Goal: Task Accomplishment & Management: Complete application form

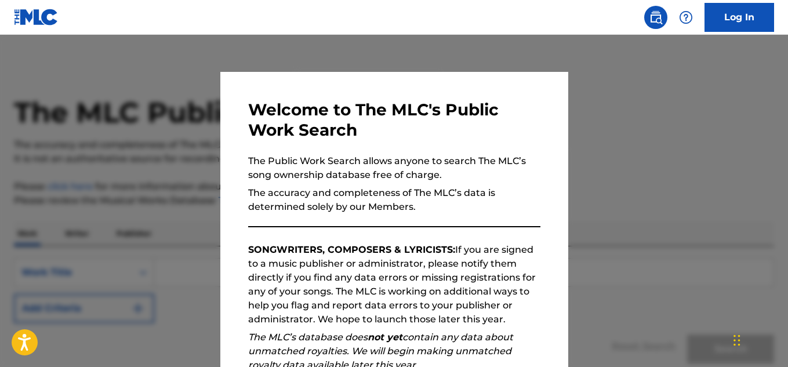
click at [597, 248] on div at bounding box center [394, 218] width 788 height 367
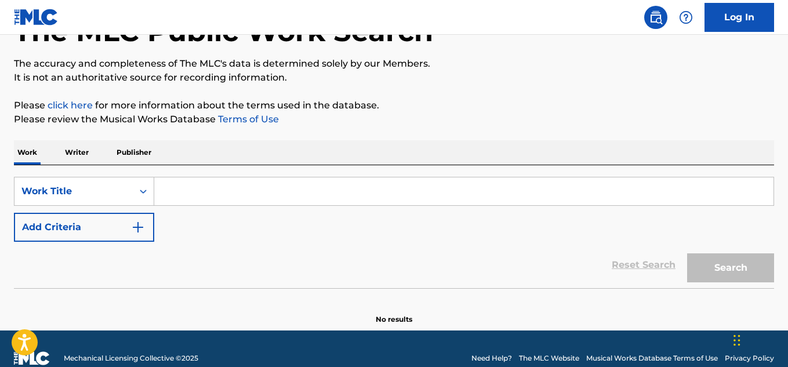
scroll to position [100, 0]
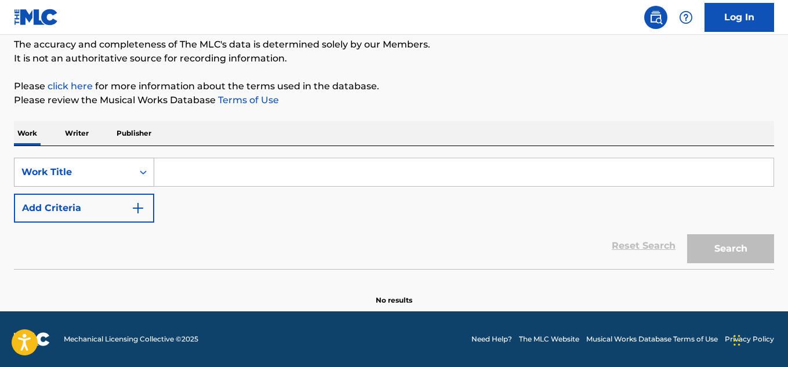
click at [144, 179] on div "Search Form" at bounding box center [143, 172] width 21 height 21
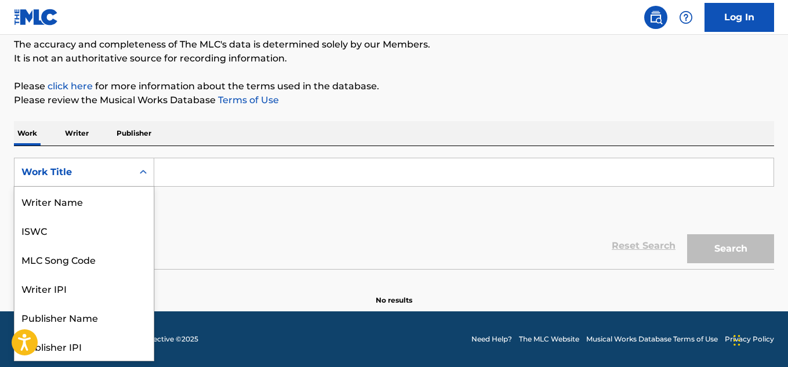
scroll to position [58, 0]
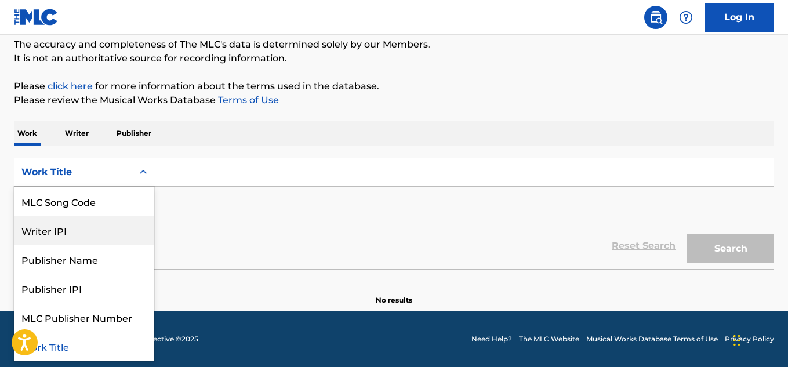
click at [172, 192] on div "SearchWithCriteria158f00ff-ed6a-4648-8e33-71c4a4621b68 8 results available. Use…" at bounding box center [394, 190] width 760 height 65
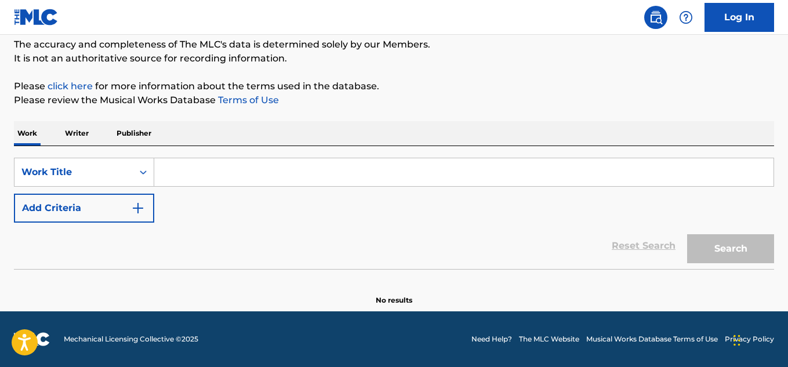
click at [141, 208] on img "Search Form" at bounding box center [138, 208] width 14 height 14
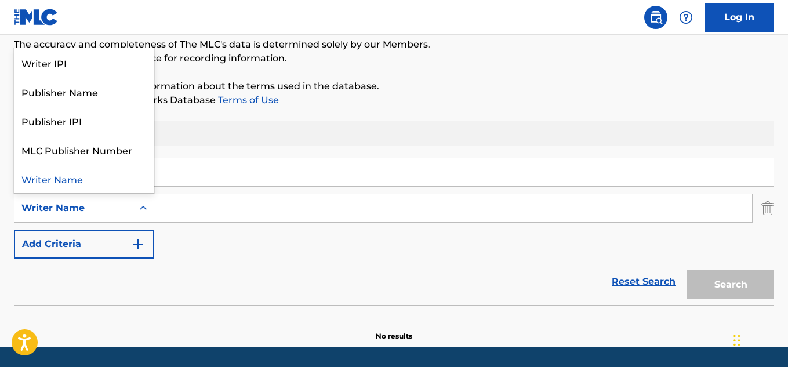
click at [140, 208] on icon "Search Form" at bounding box center [143, 208] width 7 height 4
click at [220, 213] on input "Search Form" at bounding box center [452, 208] width 597 height 28
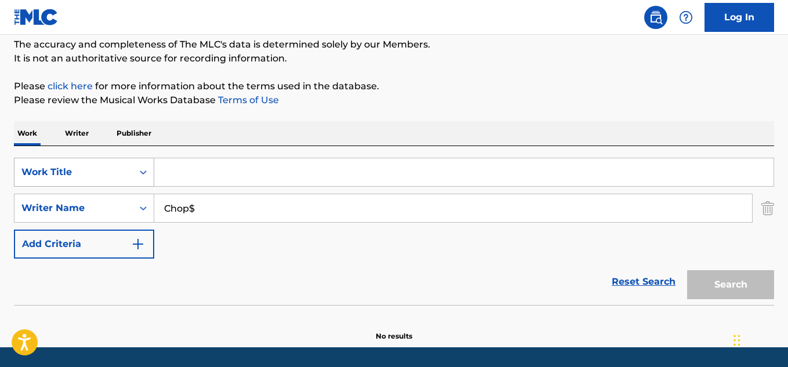
type input "Chop$"
click at [142, 174] on icon "Search Form" at bounding box center [143, 172] width 12 height 12
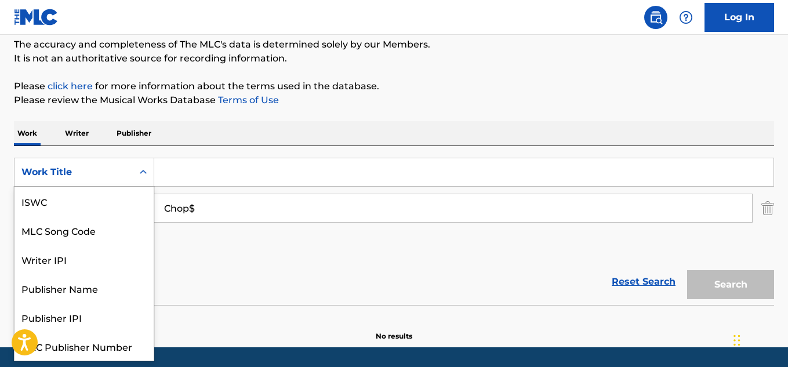
scroll to position [29, 0]
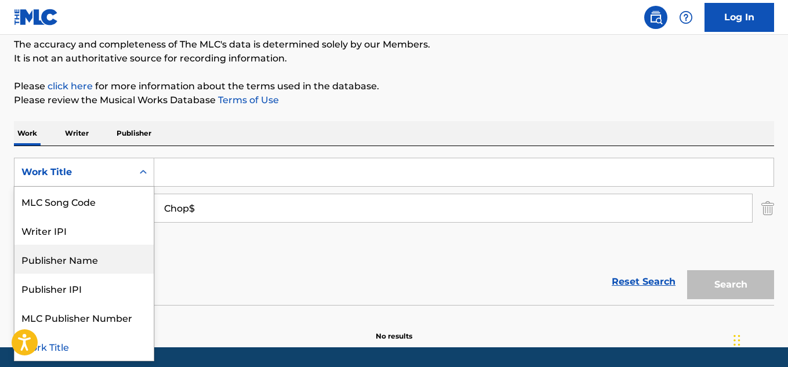
click at [119, 254] on div "Publisher Name" at bounding box center [83, 259] width 139 height 29
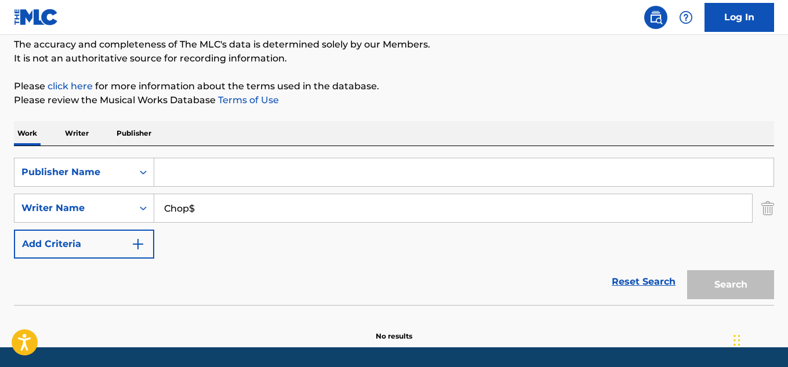
click at [177, 174] on input "Search Form" at bounding box center [463, 172] width 619 height 28
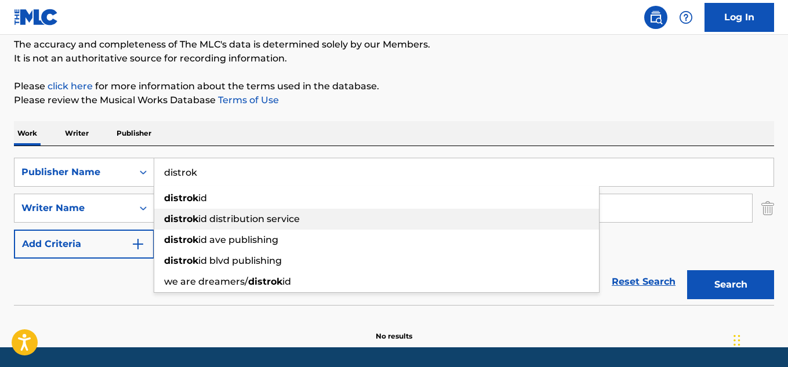
click at [214, 228] on div "distrok id distribution service" at bounding box center [376, 219] width 444 height 21
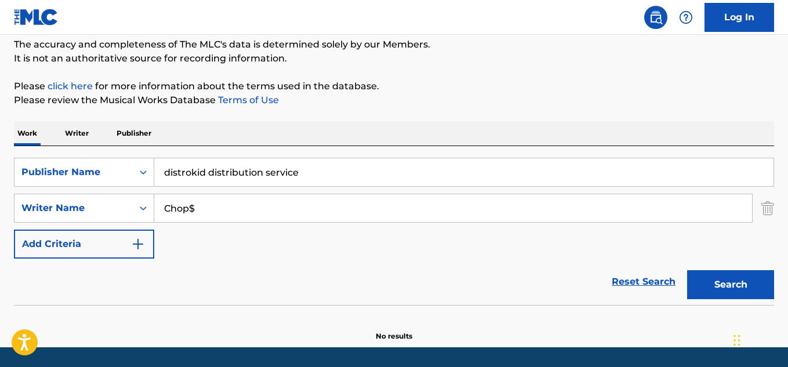
click at [710, 282] on button "Search" at bounding box center [730, 284] width 87 height 29
click at [458, 178] on input "distrokid distribution service" at bounding box center [463, 172] width 619 height 28
click at [718, 291] on button "Search" at bounding box center [730, 284] width 87 height 29
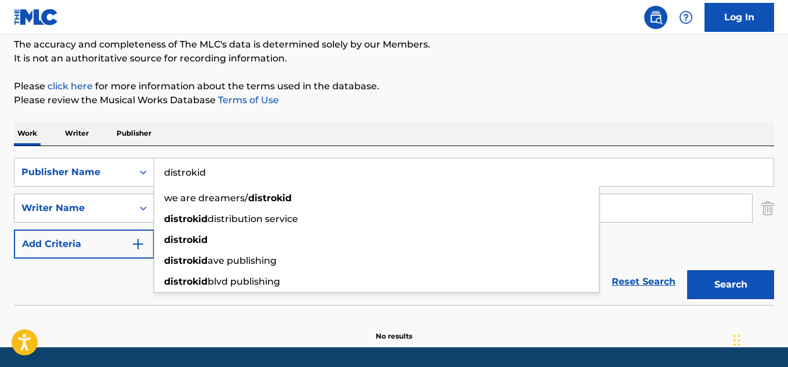
drag, startPoint x: 227, startPoint y: 180, endPoint x: 103, endPoint y: 220, distance: 130.3
click at [103, 220] on div "SearchWithCriteria1c2e383a-eb63-456c-91be-e19a0a13b4c2 Publisher Name distrokid…" at bounding box center [394, 208] width 760 height 101
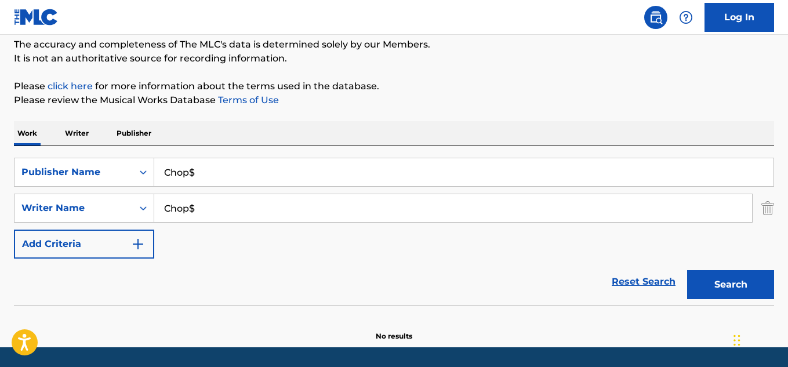
click at [734, 277] on button "Search" at bounding box center [730, 284] width 87 height 29
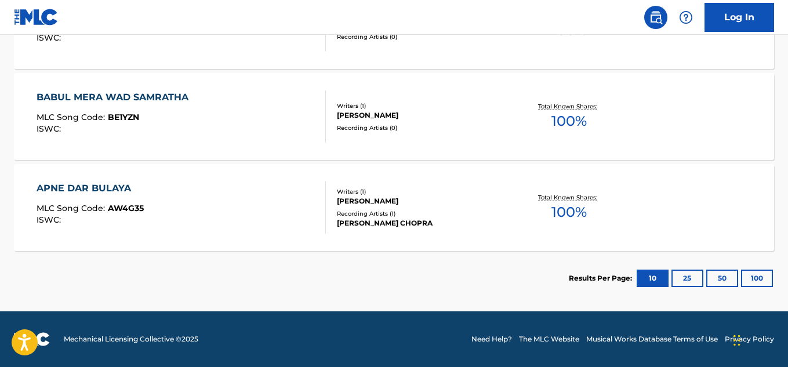
scroll to position [0, 0]
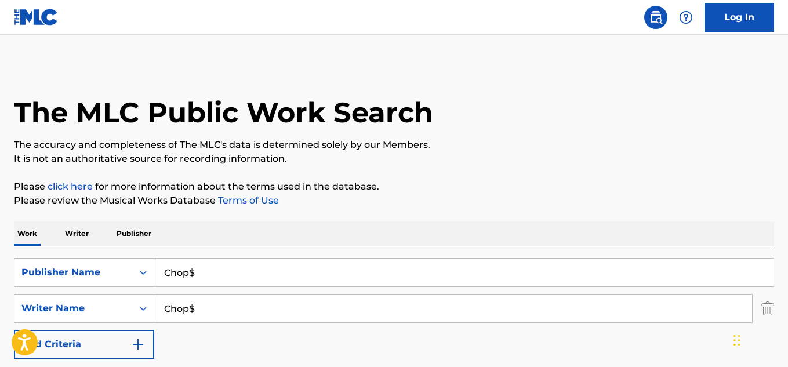
click at [322, 282] on input "Chop$" at bounding box center [463, 272] width 619 height 28
type input "Damontray"
click at [239, 311] on input "Chop$" at bounding box center [452, 308] width 597 height 28
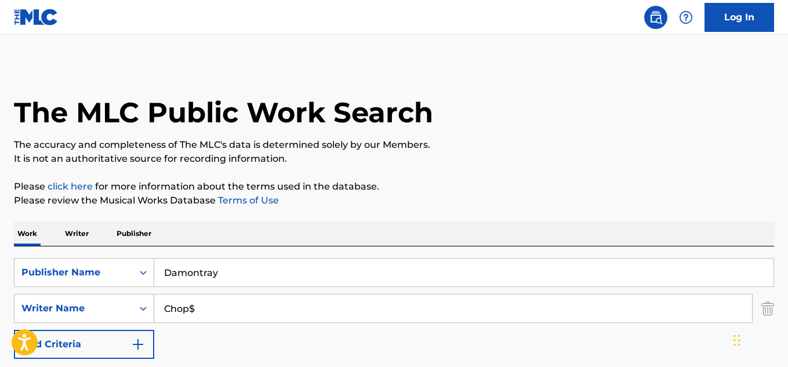
click at [239, 311] on input "Chop$" at bounding box center [452, 308] width 597 height 28
type input "M"
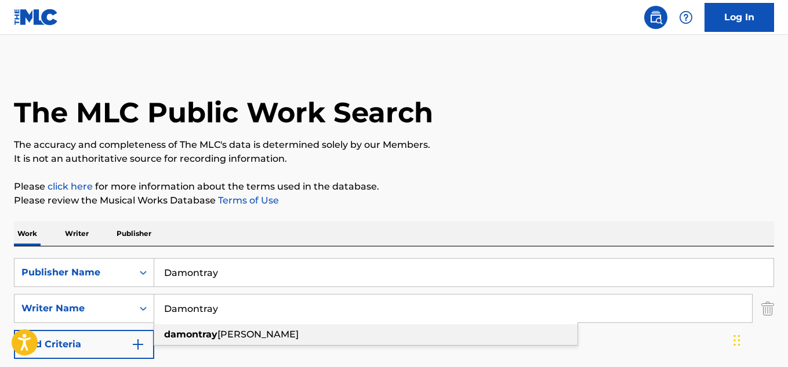
click at [237, 336] on span "[PERSON_NAME]" at bounding box center [257, 334] width 81 height 11
type input "[PERSON_NAME]"
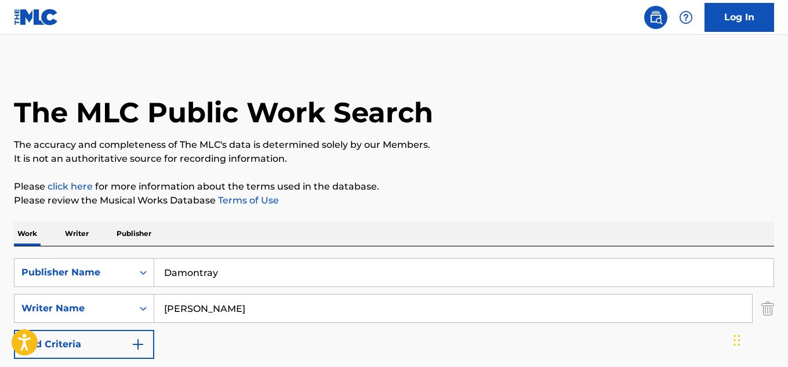
click at [250, 279] on input "Damontray" at bounding box center [463, 272] width 619 height 28
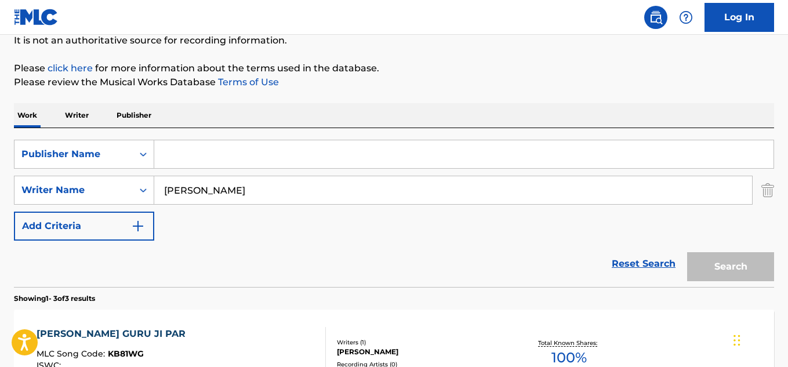
scroll to position [120, 0]
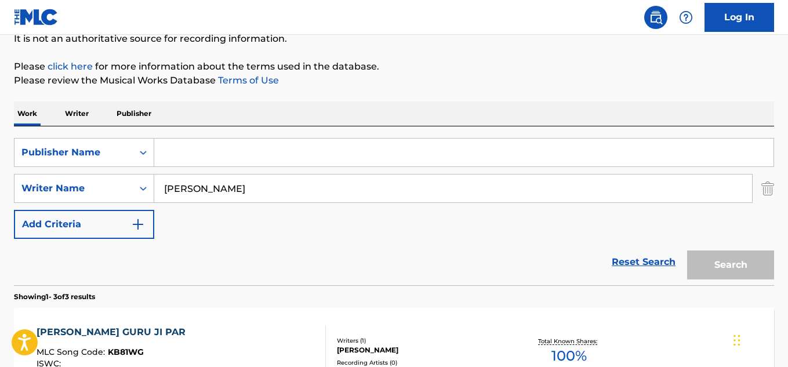
click at [422, 158] on input "Search Form" at bounding box center [463, 153] width 619 height 28
type input "w"
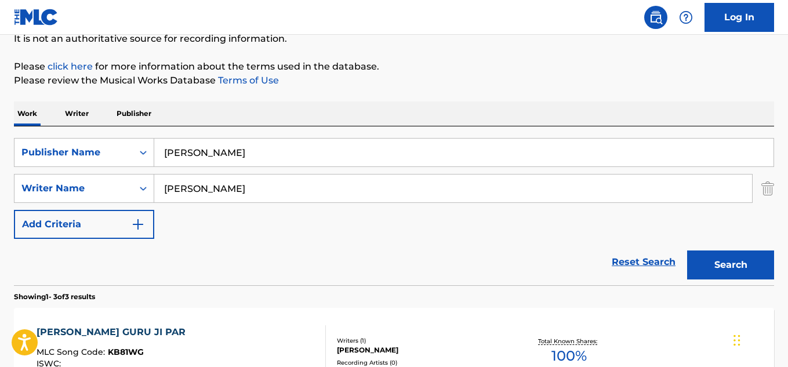
type input "Damontray montgomery"
click at [739, 262] on button "Search" at bounding box center [730, 264] width 87 height 29
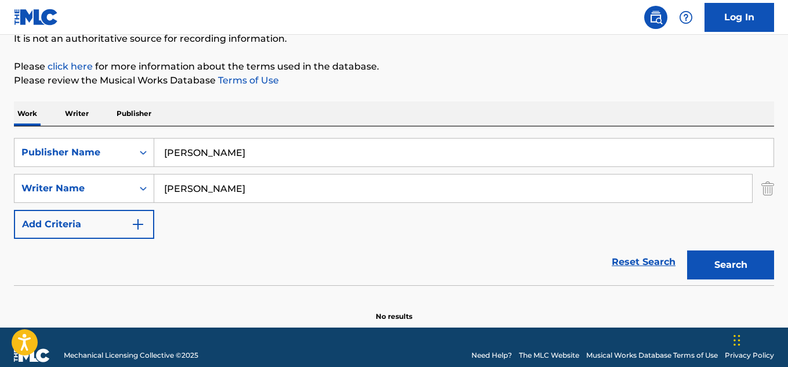
click at [739, 262] on button "Search" at bounding box center [730, 264] width 87 height 29
drag, startPoint x: 303, startPoint y: 158, endPoint x: 130, endPoint y: 151, distance: 172.3
click at [130, 151] on div "SearchWithCriteria1c2e383a-eb63-456c-91be-e19a0a13b4c2 Publisher Name Damontray…" at bounding box center [394, 152] width 760 height 29
click at [81, 118] on p "Writer" at bounding box center [76, 113] width 31 height 24
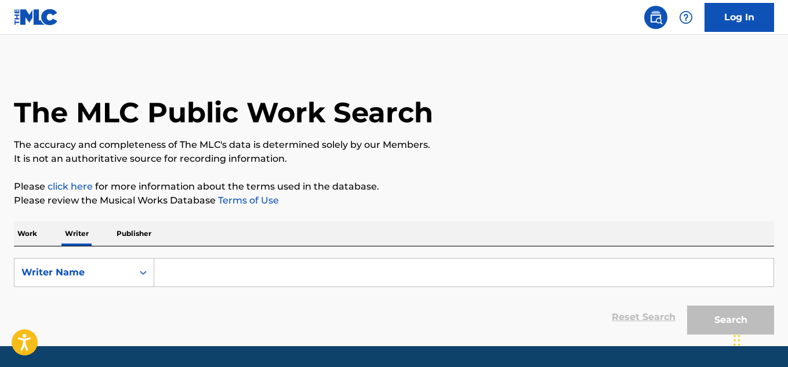
click at [154, 199] on p "Please review the Musical Works Database Terms of Use" at bounding box center [394, 201] width 760 height 14
click at [183, 268] on input "Search Form" at bounding box center [463, 272] width 619 height 28
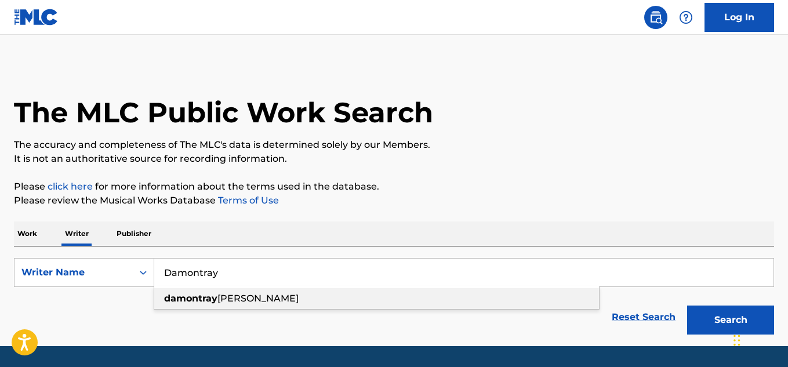
click at [209, 305] on div "damontray montgomery" at bounding box center [376, 298] width 444 height 21
type input "[PERSON_NAME]"
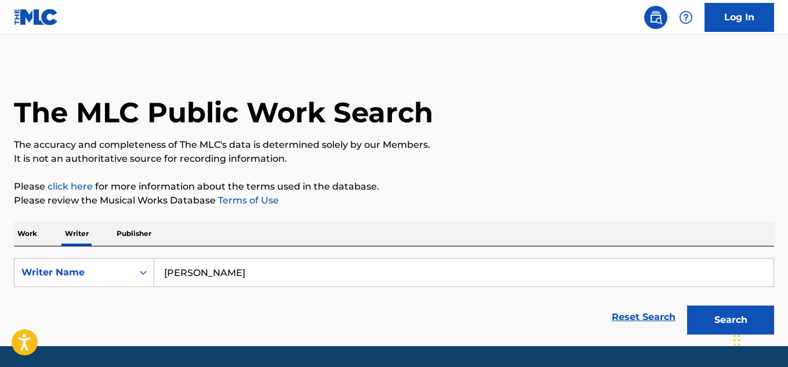
scroll to position [35, 0]
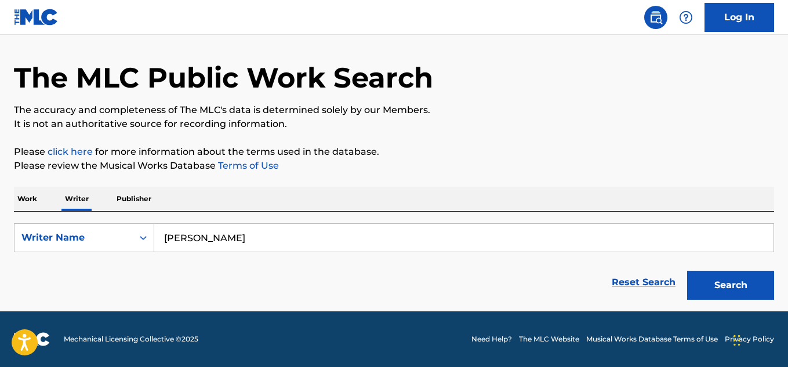
click at [728, 288] on button "Search" at bounding box center [730, 285] width 87 height 29
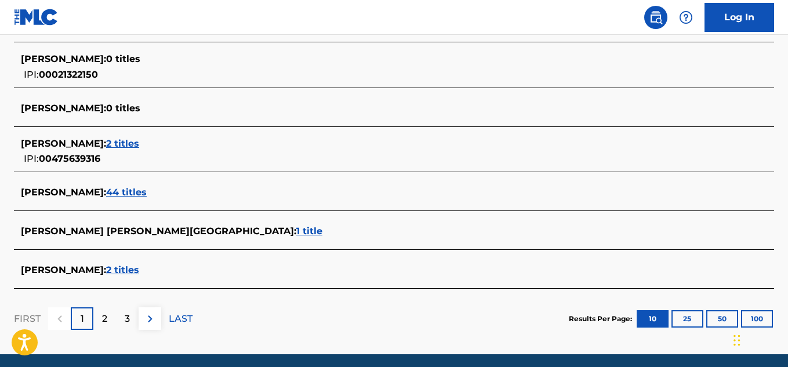
scroll to position [472, 0]
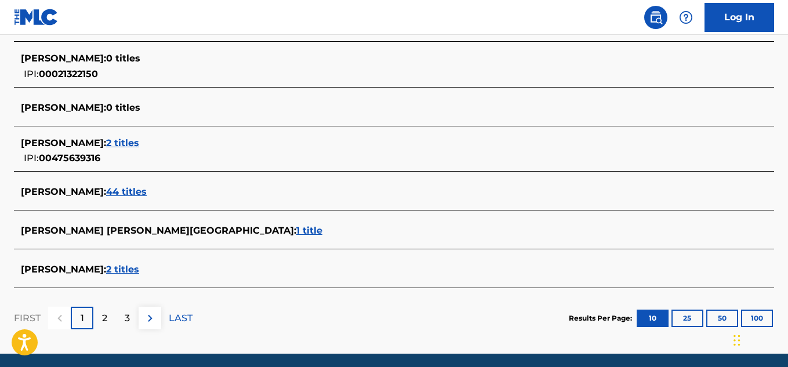
click at [139, 271] on span "2 titles" at bounding box center [122, 269] width 33 height 11
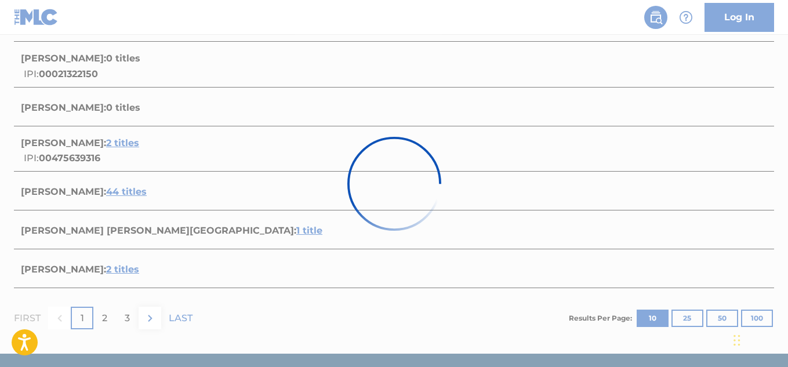
scroll to position [319, 0]
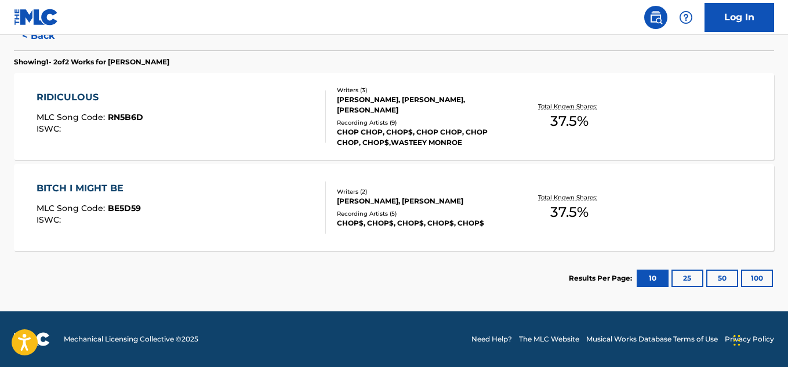
click at [398, 136] on div "CHOP CHOP, CHOP$, CHOP CHOP, CHOP CHOP, CHOP$,WASTEEY MONROE" at bounding box center [421, 137] width 169 height 21
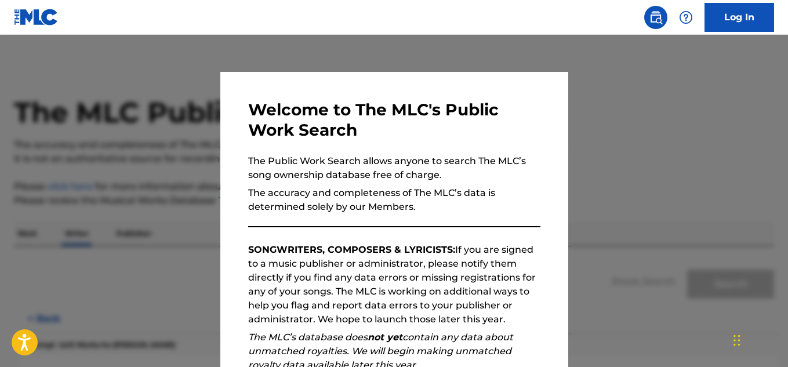
scroll to position [70, 0]
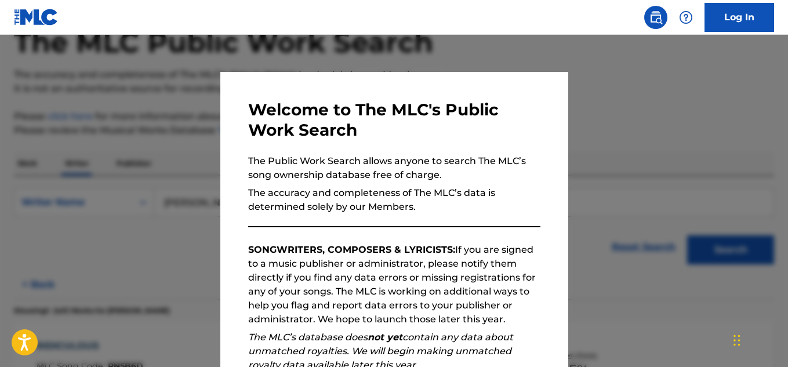
click at [608, 139] on div at bounding box center [394, 218] width 788 height 367
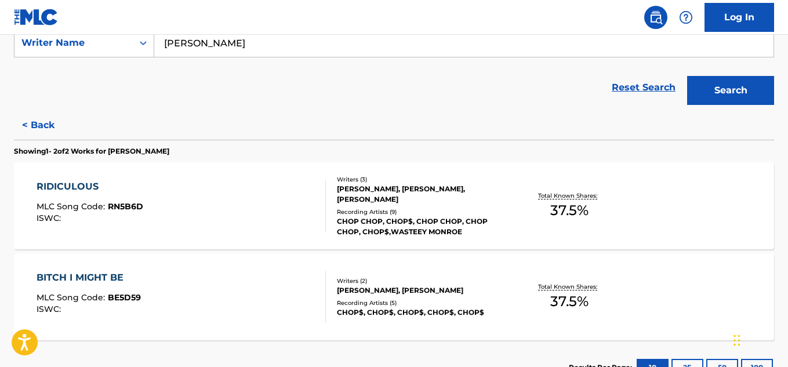
scroll to position [319, 0]
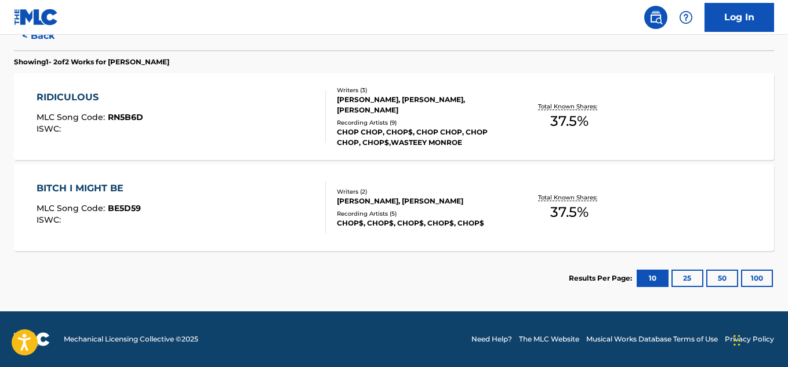
click at [464, 206] on div "[PERSON_NAME], [PERSON_NAME]" at bounding box center [421, 201] width 169 height 10
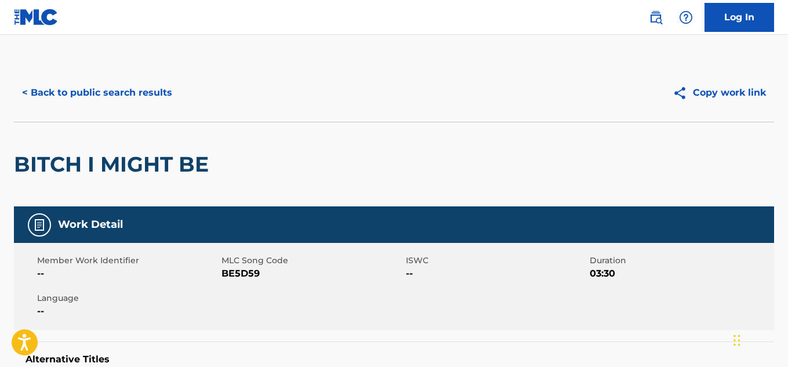
click at [136, 88] on button "< Back to public search results" at bounding box center [97, 92] width 166 height 29
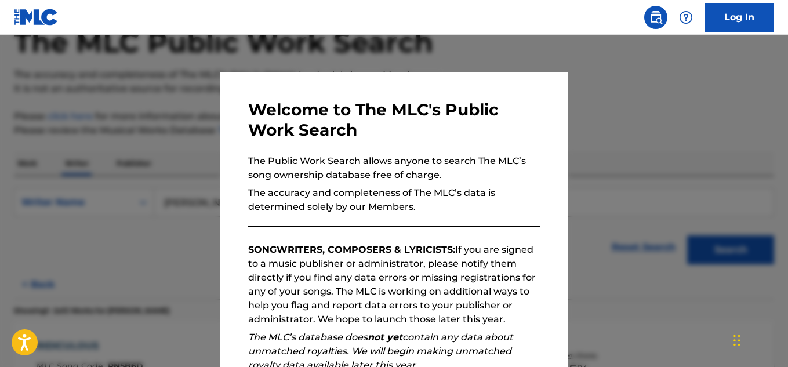
click at [608, 161] on div at bounding box center [394, 218] width 788 height 367
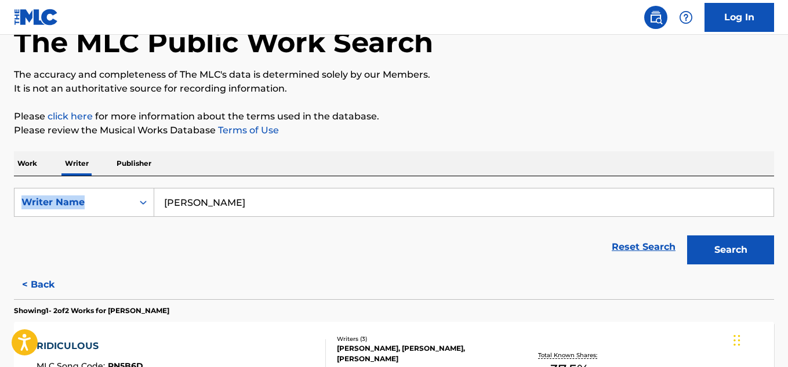
drag, startPoint x: 787, startPoint y: 148, endPoint x: 791, endPoint y: 207, distance: 58.7
click at [787, 207] on html "Accessibility Screen-Reader Guide, Feedback, and Issue Reporting | New window C…" at bounding box center [394, 113] width 788 height 367
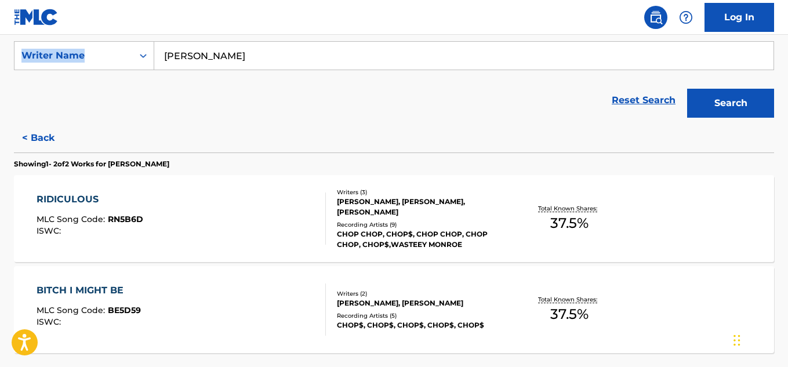
scroll to position [218, 0]
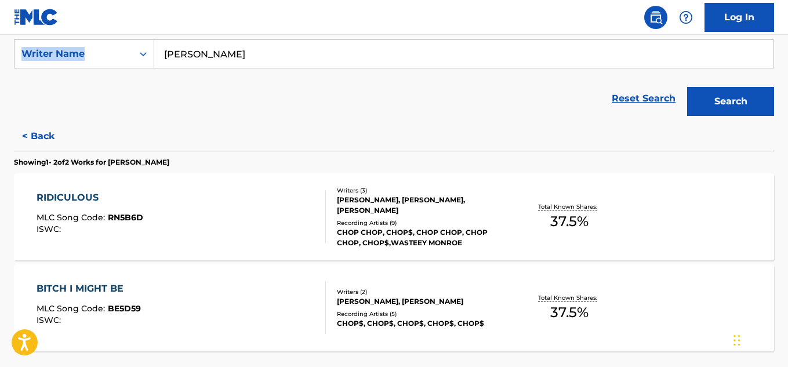
click at [458, 296] on div "[PERSON_NAME], [PERSON_NAME]" at bounding box center [421, 301] width 169 height 10
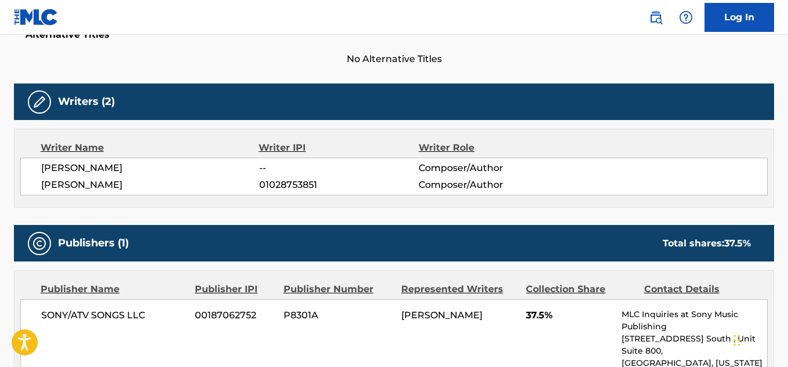
scroll to position [326, 0]
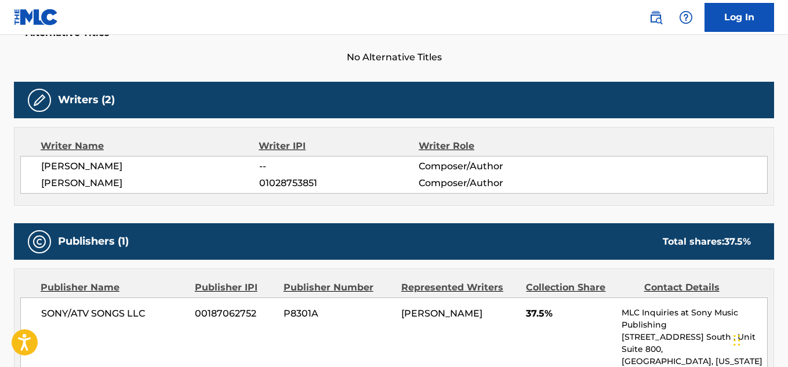
click at [93, 185] on span "[PERSON_NAME]" at bounding box center [150, 183] width 218 height 14
copy div "[PERSON_NAME]"
click at [317, 214] on div "Work Detail Member Work Identifier -- MLC Song Code BE5D59 ISWC -- Duration 03:…" at bounding box center [394, 287] width 760 height 815
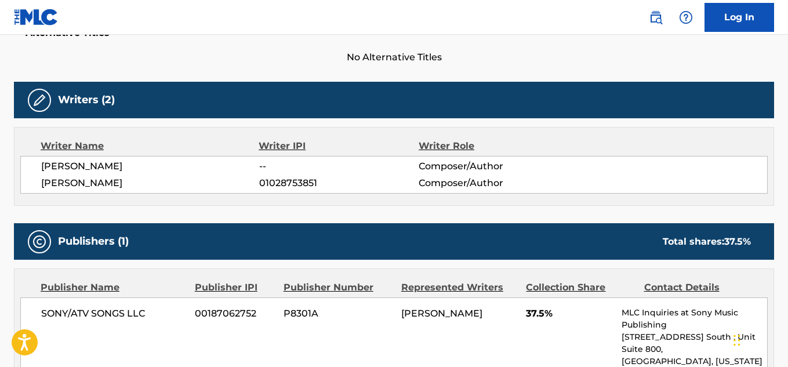
click at [720, 16] on link "Log In" at bounding box center [739, 17] width 70 height 29
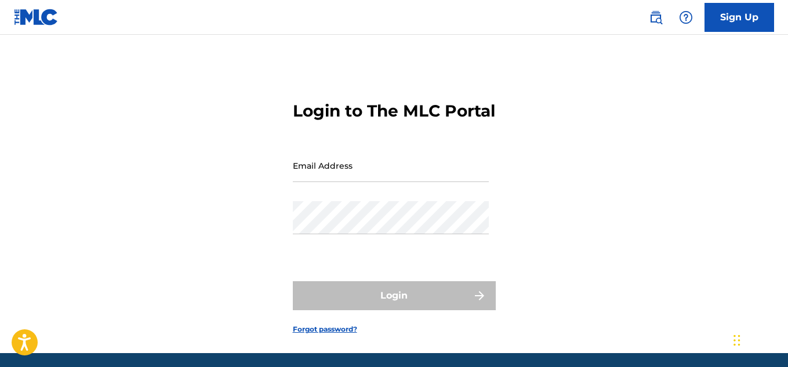
click at [754, 10] on link "Sign Up" at bounding box center [739, 17] width 70 height 29
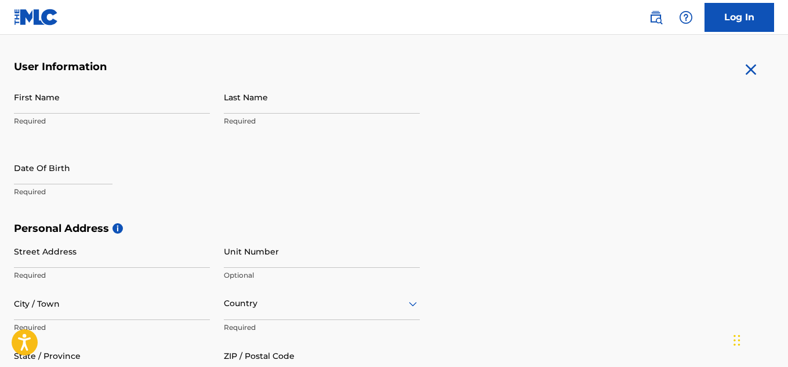
scroll to position [213, 0]
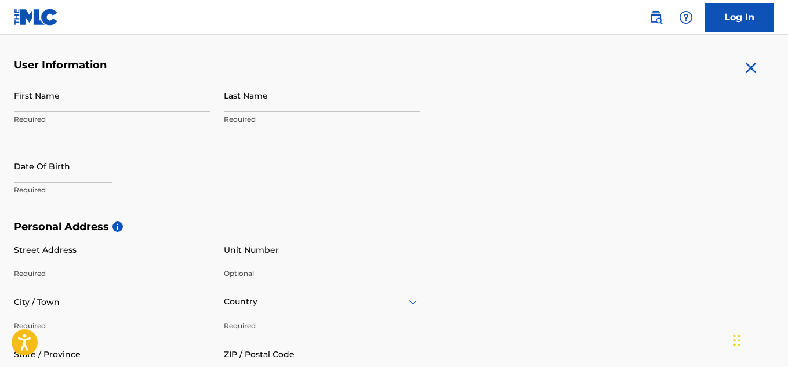
click at [184, 104] on input "First Name" at bounding box center [112, 95] width 196 height 33
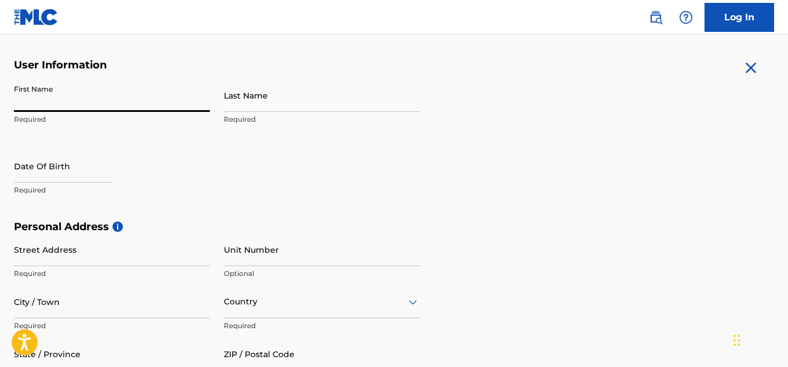
type input "DaMontray"
type input "[PERSON_NAME]"
type input "[STREET_ADDRESS]"
type input "[GEOGRAPHIC_DATA]"
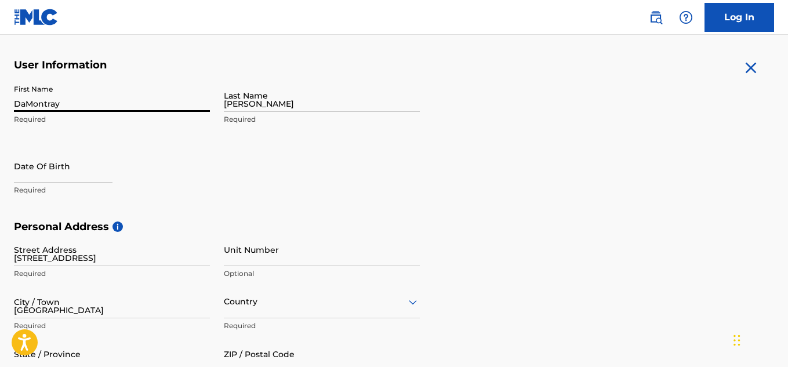
type input "[GEOGRAPHIC_DATA]"
type input "Tx"
type input "75054"
type input "469"
type input "6986762"
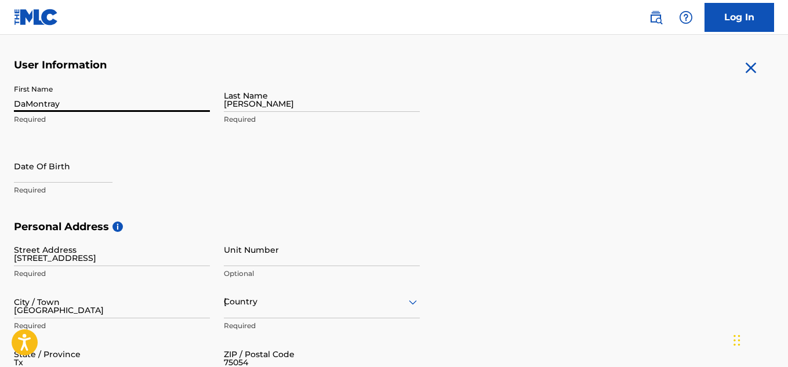
type input "[EMAIL_ADDRESS][DOMAIN_NAME]"
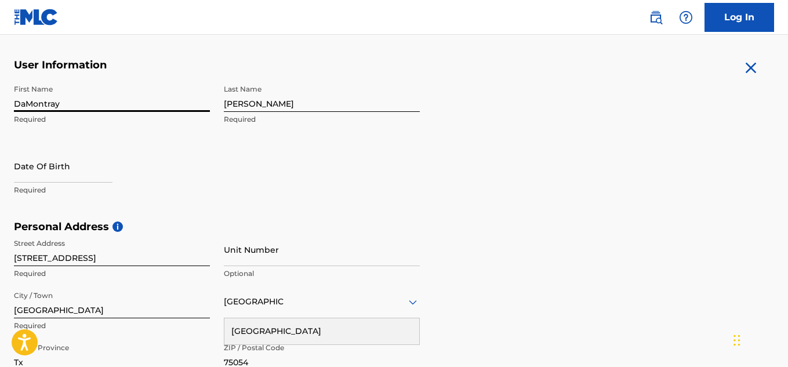
select select "8"
select select "2025"
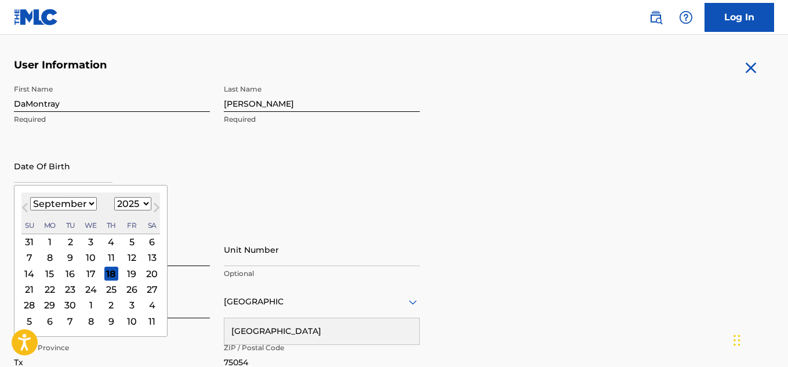
click at [112, 174] on input "text" at bounding box center [63, 166] width 99 height 33
click at [64, 209] on select "January February March April May June July August September October November De…" at bounding box center [63, 203] width 67 height 13
select select "0"
click at [30, 197] on select "January February March April May June July August September October November De…" at bounding box center [63, 203] width 67 height 13
click at [129, 202] on select "1899 1900 1901 1902 1903 1904 1905 1906 1907 1908 1909 1910 1911 1912 1913 1914…" at bounding box center [132, 203] width 37 height 13
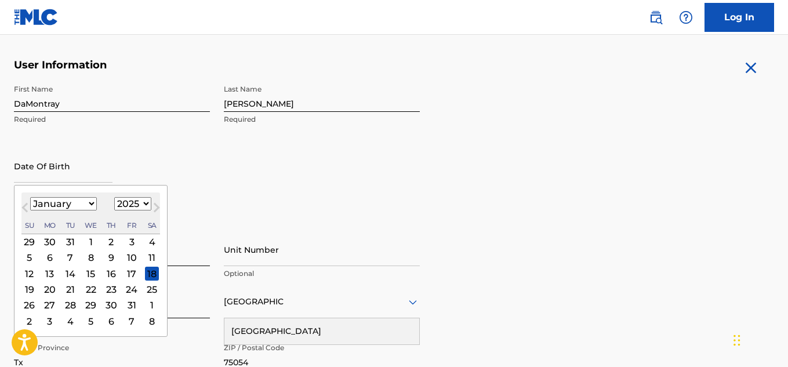
select select "1997"
click at [114, 197] on select "1899 1900 1901 1902 1903 1904 1905 1906 1907 1908 1909 1910 1911 1912 1913 1914…" at bounding box center [132, 203] width 37 height 13
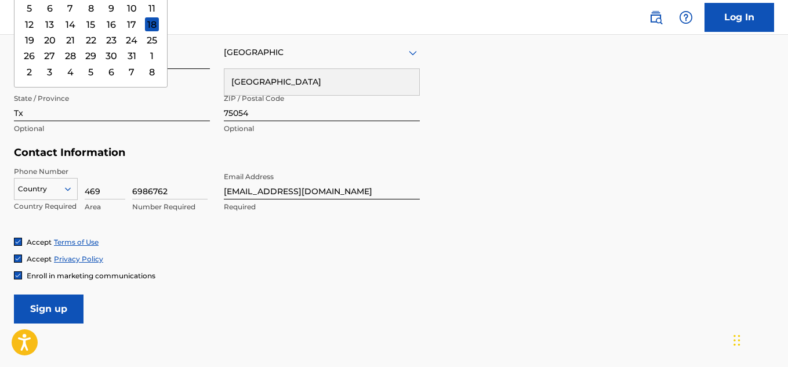
scroll to position [467, 0]
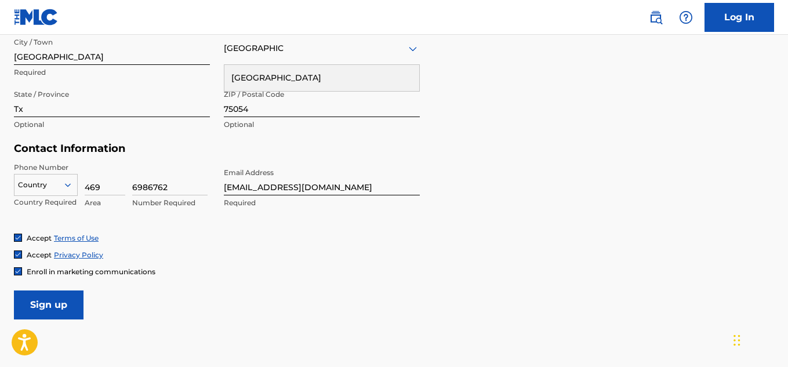
click at [166, 154] on h5 "Contact Information" at bounding box center [217, 148] width 406 height 13
click at [106, 184] on input "469" at bounding box center [105, 178] width 41 height 33
type input "945"
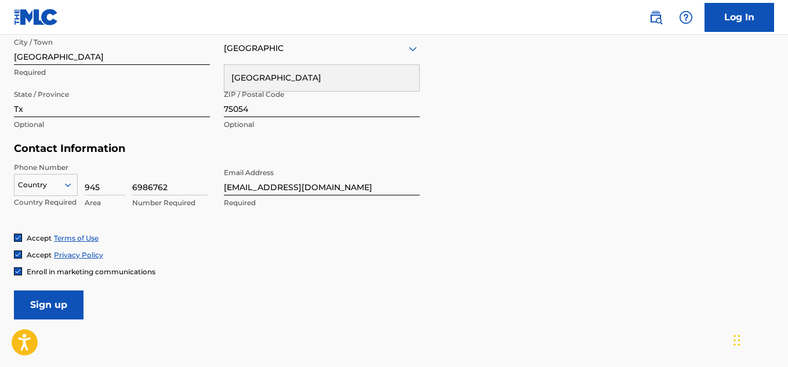
click at [136, 183] on input "6986762" at bounding box center [169, 178] width 75 height 33
type input "3288771"
click at [62, 310] on input "Sign up" at bounding box center [49, 304] width 70 height 29
click at [60, 181] on div at bounding box center [45, 184] width 63 height 13
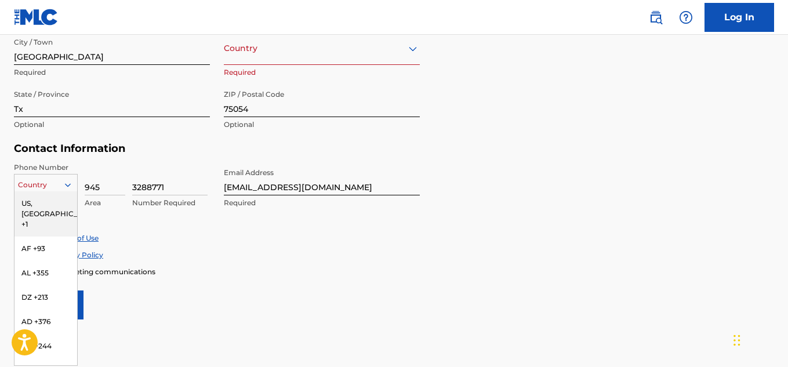
click at [55, 196] on div "US, [GEOGRAPHIC_DATA] +1" at bounding box center [45, 213] width 63 height 45
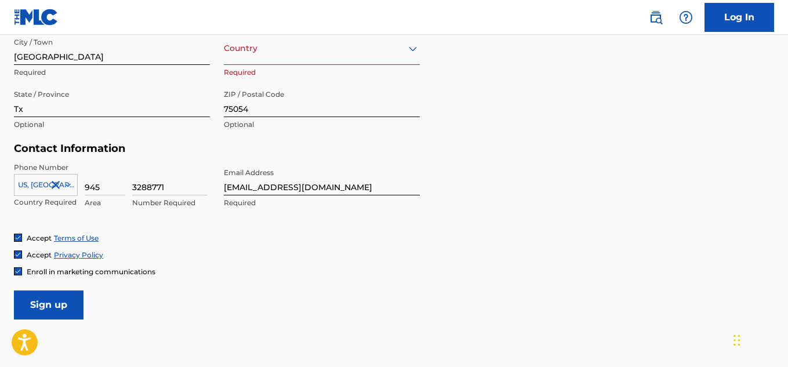
click at [63, 186] on icon at bounding box center [68, 185] width 10 height 10
click at [351, 61] on div "Country" at bounding box center [322, 48] width 196 height 33
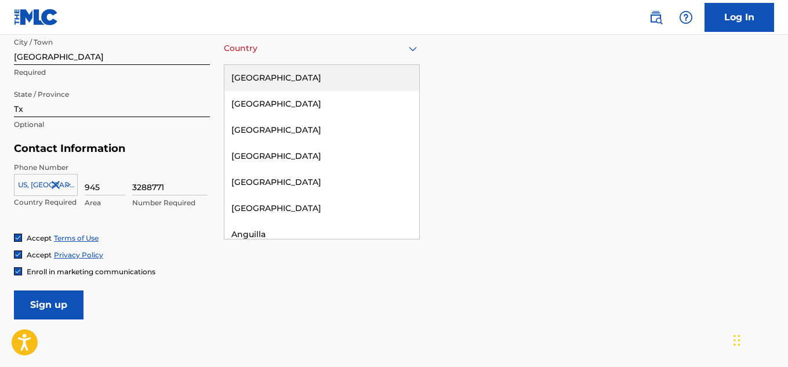
click at [340, 81] on div "[GEOGRAPHIC_DATA]" at bounding box center [321, 78] width 195 height 26
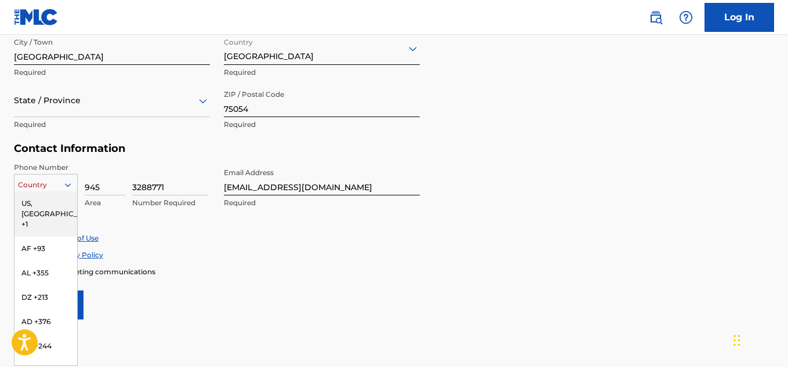
drag, startPoint x: 58, startPoint y: 186, endPoint x: 71, endPoint y: 107, distance: 80.5
click at [71, 107] on form "User Information First Name DaMontray Required Last Name Montgomery Required Da…" at bounding box center [394, 62] width 760 height 514
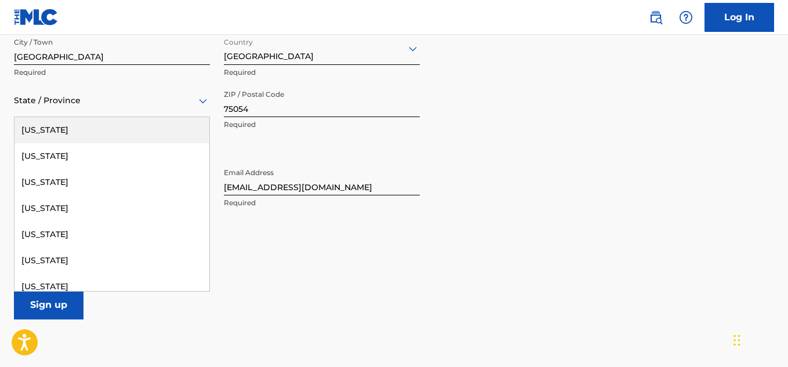
click at [71, 107] on div at bounding box center [112, 100] width 196 height 14
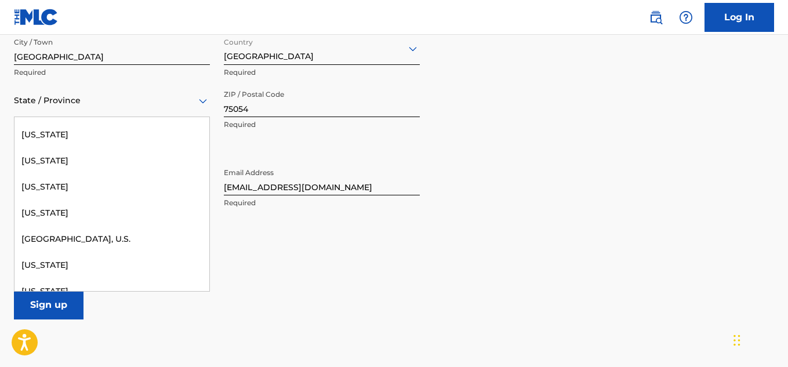
scroll to position [1223, 0]
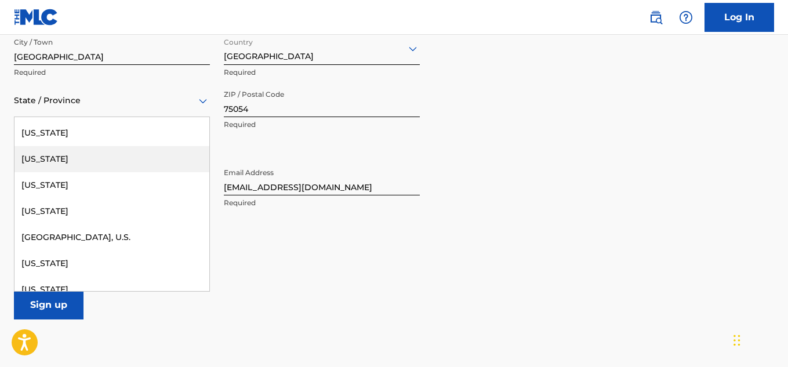
click at [81, 152] on div "[US_STATE]" at bounding box center [111, 159] width 195 height 26
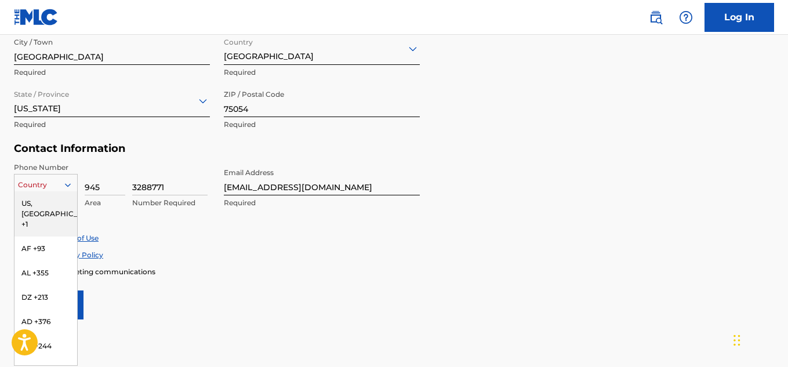
click at [72, 185] on icon at bounding box center [68, 185] width 10 height 10
click at [57, 205] on div "US, [GEOGRAPHIC_DATA] +1" at bounding box center [45, 213] width 63 height 45
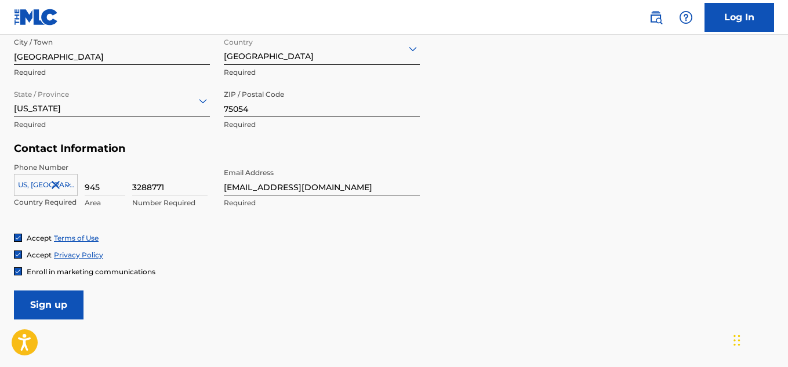
click at [57, 205] on p "Country Required" at bounding box center [46, 202] width 64 height 10
click at [41, 297] on input "Sign up" at bounding box center [49, 304] width 70 height 29
click at [57, 308] on input "Sign up" at bounding box center [49, 304] width 70 height 29
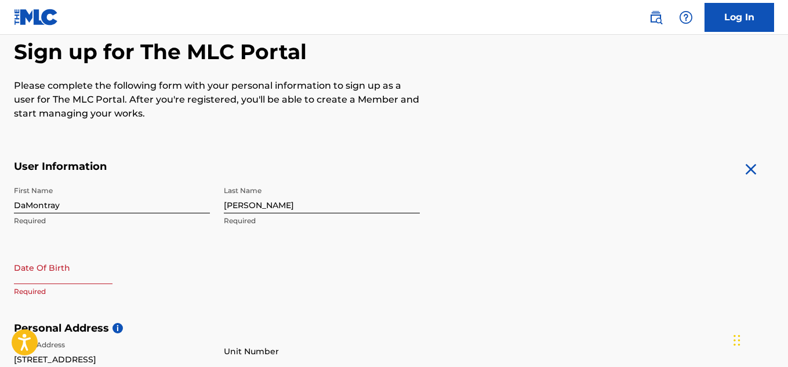
scroll to position [110, 0]
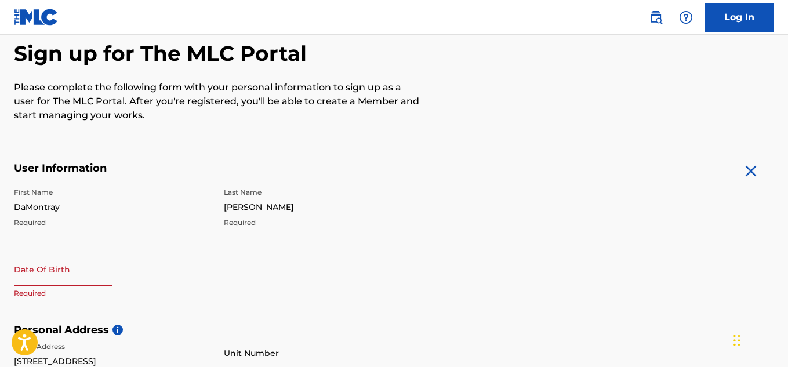
click at [52, 271] on input "text" at bounding box center [63, 269] width 99 height 33
select select "8"
select select "2025"
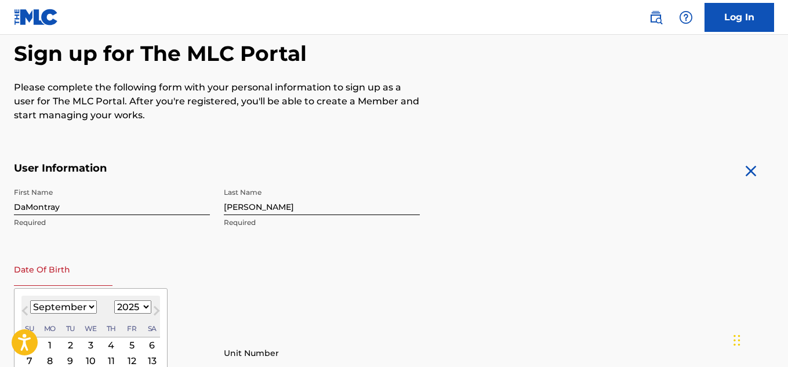
click at [78, 304] on select "January February March April May June July August September October November De…" at bounding box center [63, 306] width 67 height 13
select select "0"
click at [30, 300] on select "January February March April May June July August September October November De…" at bounding box center [63, 306] width 67 height 13
click at [115, 303] on select "1899 1900 1901 1902 1903 1904 1905 1906 1907 1908 1909 1910 1911 1912 1913 1914…" at bounding box center [132, 306] width 37 height 13
select select "1997"
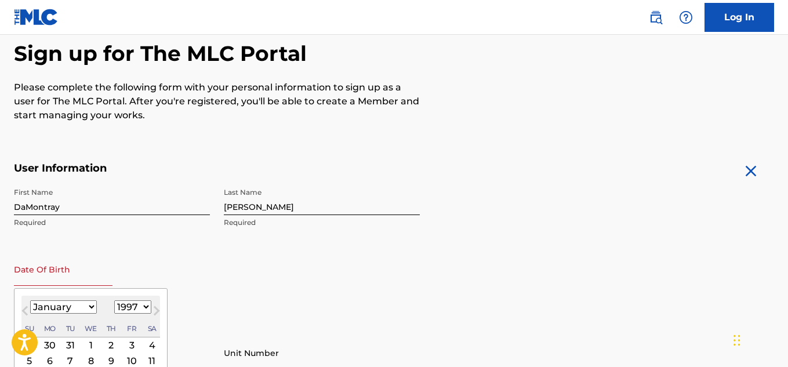
click at [114, 300] on select "1899 1900 1901 1902 1903 1904 1905 1906 1907 1908 1909 1910 1911 1912 1913 1914…" at bounding box center [132, 306] width 37 height 13
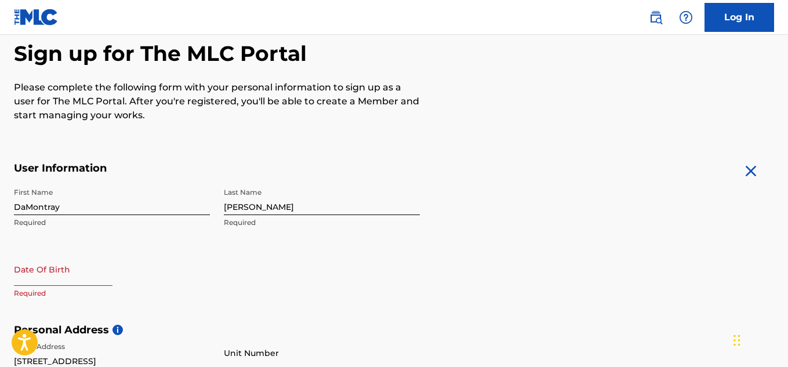
scroll to position [224, 0]
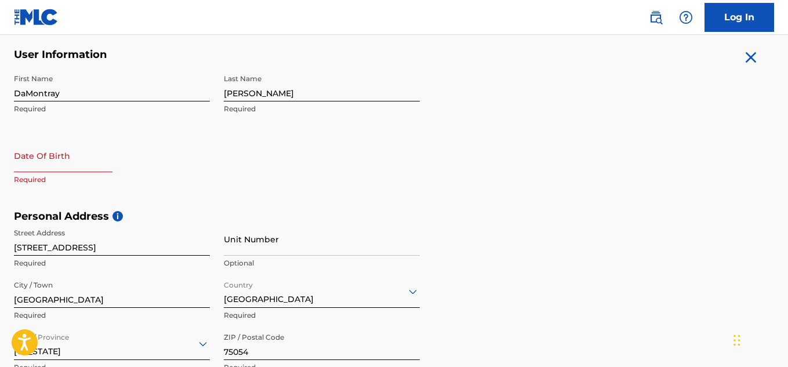
select select "8"
select select "2025"
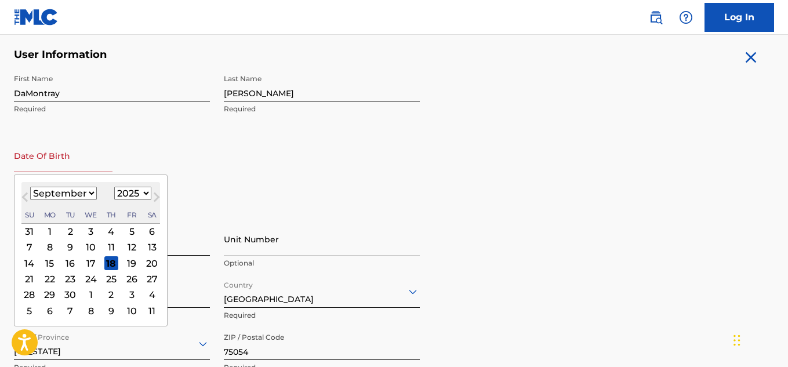
click at [90, 159] on input "text" at bounding box center [63, 155] width 99 height 33
click at [66, 190] on select "January February March April May June July August September October November De…" at bounding box center [63, 193] width 67 height 13
select select "0"
click at [30, 187] on select "January February March April May June July August September October November De…" at bounding box center [63, 193] width 67 height 13
click at [137, 192] on select "1899 1900 1901 1902 1903 1904 1905 1906 1907 1908 1909 1910 1911 1912 1913 1914…" at bounding box center [132, 193] width 37 height 13
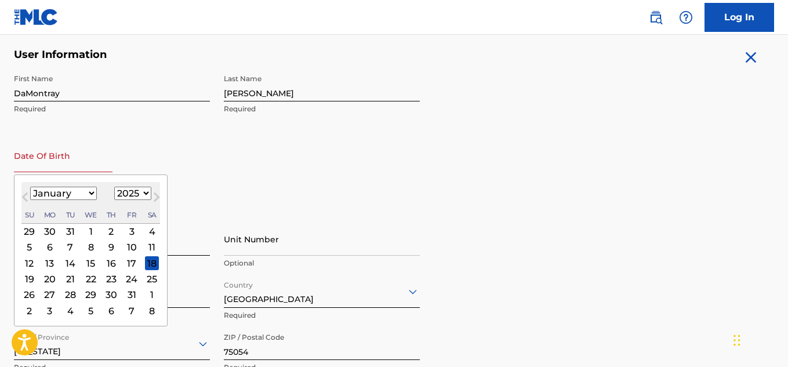
select select "1997"
click at [114, 187] on select "1899 1900 1901 1902 1903 1904 1905 1906 1907 1908 1909 1910 1911 1912 1913 1914…" at bounding box center [132, 193] width 37 height 13
click at [53, 293] on div "27" at bounding box center [50, 295] width 14 height 14
type input "January 27 1997"
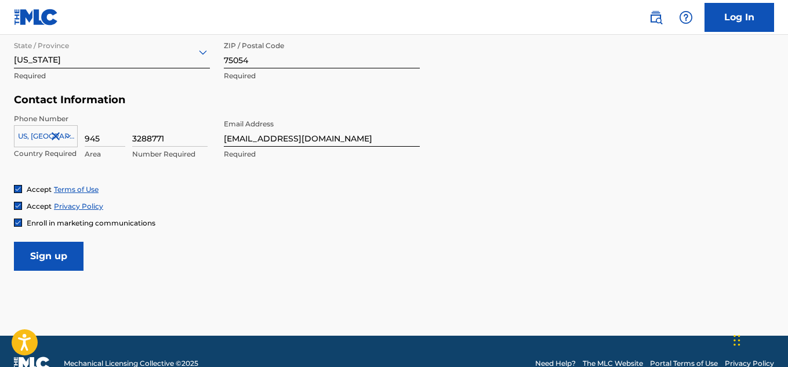
scroll to position [517, 0]
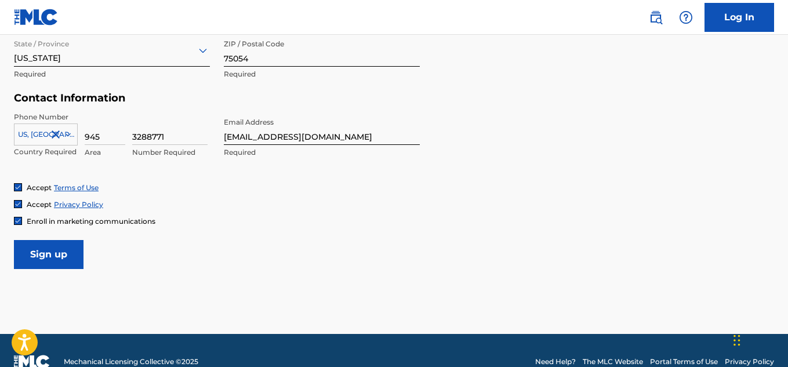
click at [72, 248] on input "Sign up" at bounding box center [49, 254] width 70 height 29
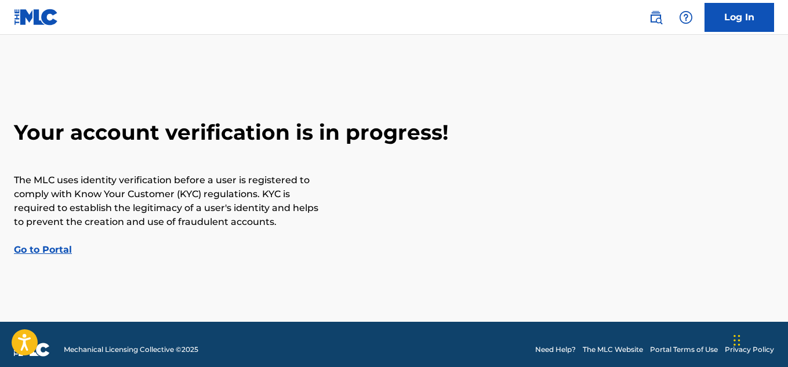
click at [60, 250] on link "Go to Portal" at bounding box center [43, 249] width 58 height 11
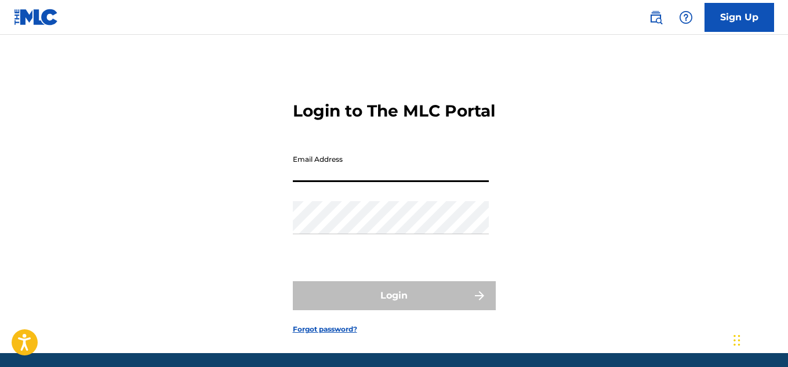
drag, startPoint x: 337, startPoint y: 188, endPoint x: 344, endPoint y: 187, distance: 7.2
click at [344, 182] on input "Email Address" at bounding box center [391, 165] width 196 height 33
type input "[EMAIL_ADDRESS][DOMAIN_NAME]"
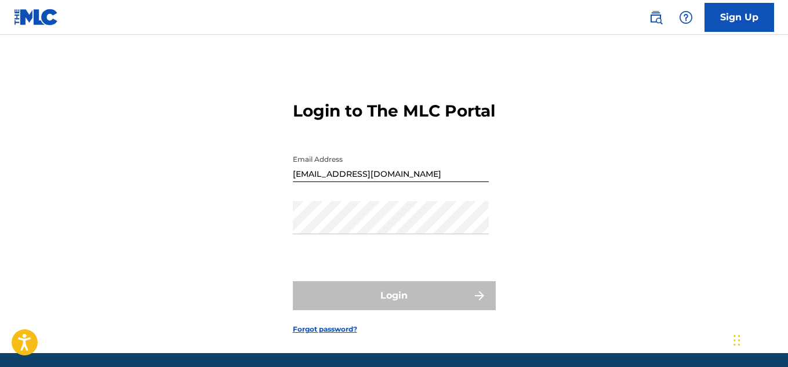
click at [310, 290] on form "Login to The MLC Portal Email Address d012797@gmail.com Password Login Forgot p…" at bounding box center [394, 208] width 203 height 289
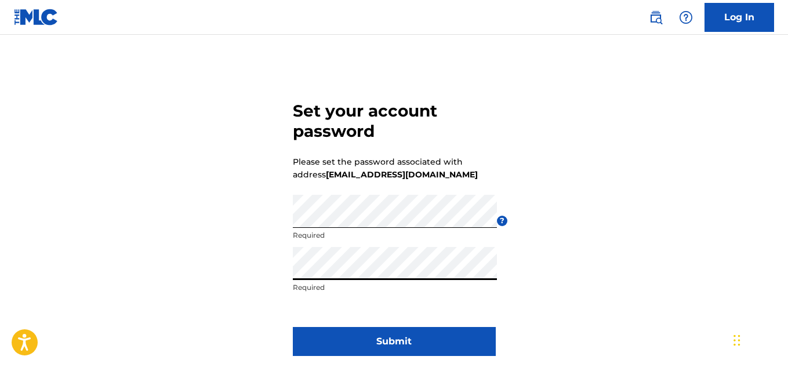
click button "Submit" at bounding box center [394, 341] width 203 height 29
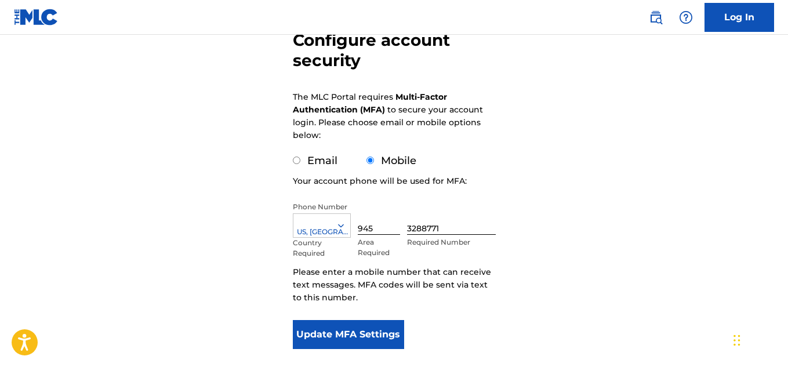
scroll to position [161, 0]
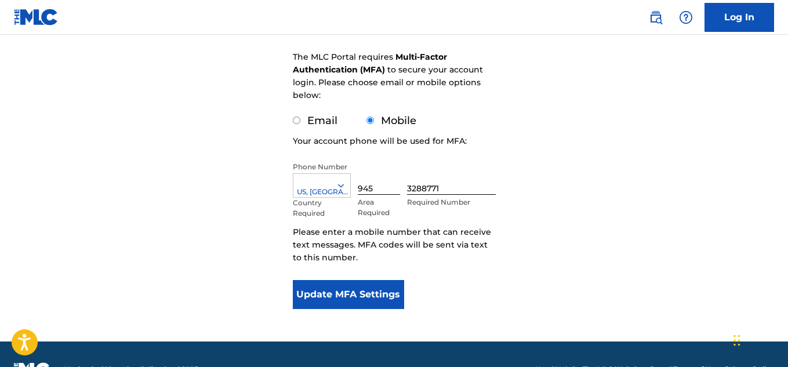
click at [389, 289] on button "Update MFA Settings" at bounding box center [349, 294] width 112 height 29
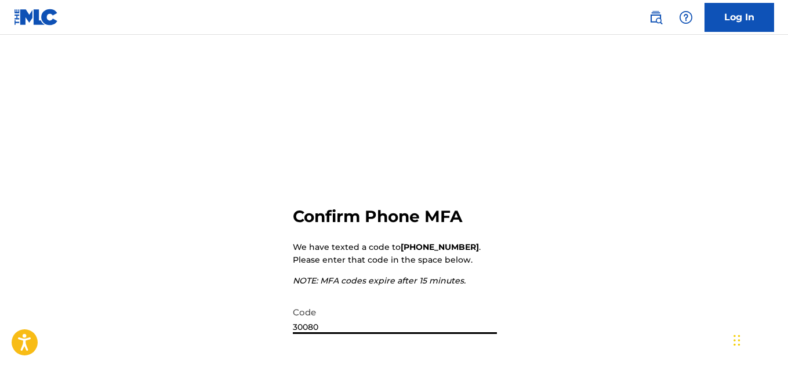
type input "300800"
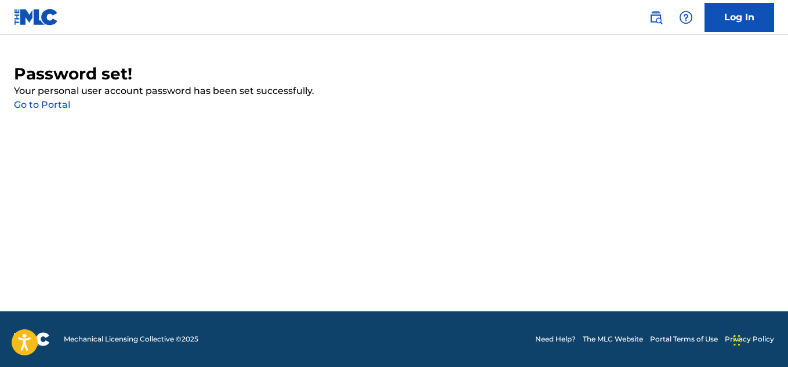
click at [64, 104] on link "Go to Portal" at bounding box center [42, 104] width 56 height 11
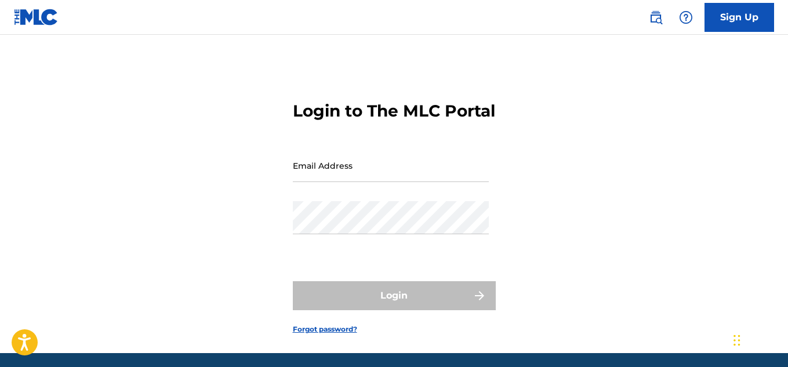
click at [344, 179] on input "Email Address" at bounding box center [391, 165] width 196 height 33
type input "[EMAIL_ADDRESS][DOMAIN_NAME]"
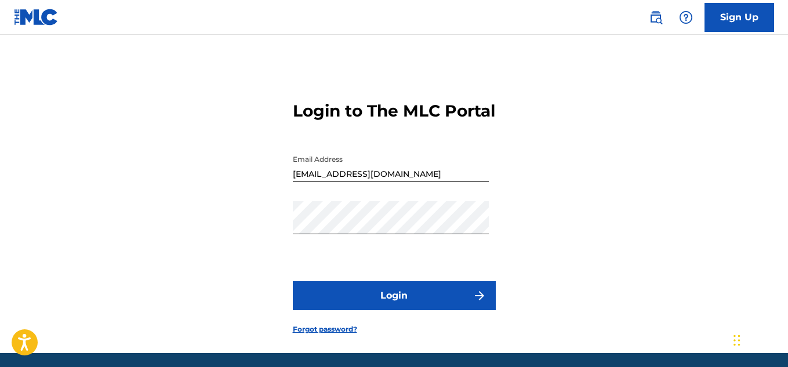
click at [392, 310] on button "Login" at bounding box center [394, 295] width 203 height 29
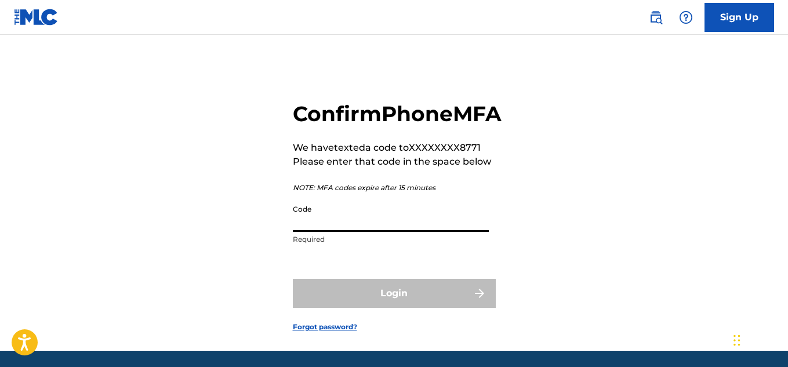
click at [363, 232] on input "Code" at bounding box center [391, 215] width 196 height 33
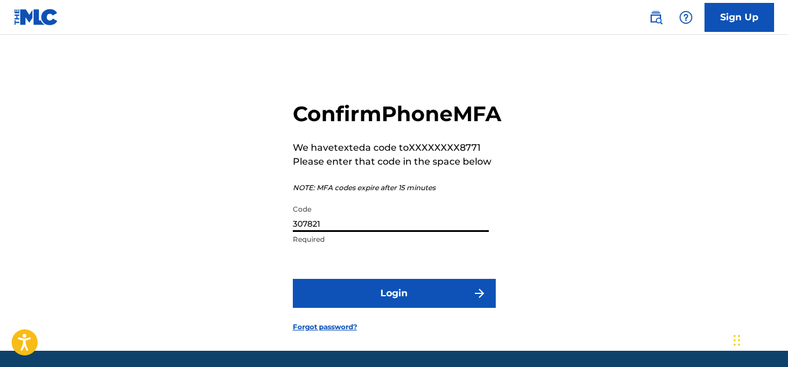
type input "307821"
click at [293, 279] on button "Login" at bounding box center [394, 293] width 203 height 29
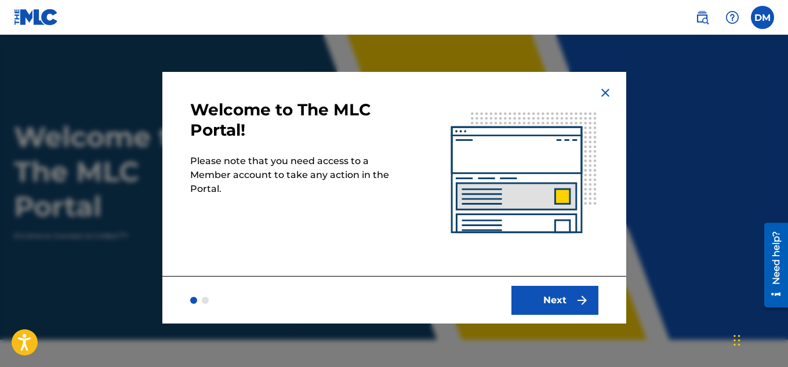
click at [550, 308] on button "Next" at bounding box center [554, 300] width 87 height 29
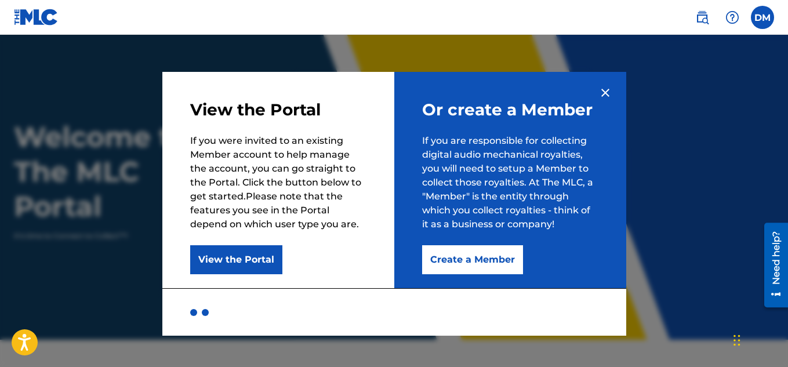
click at [486, 251] on button "Create a Member" at bounding box center [472, 259] width 101 height 29
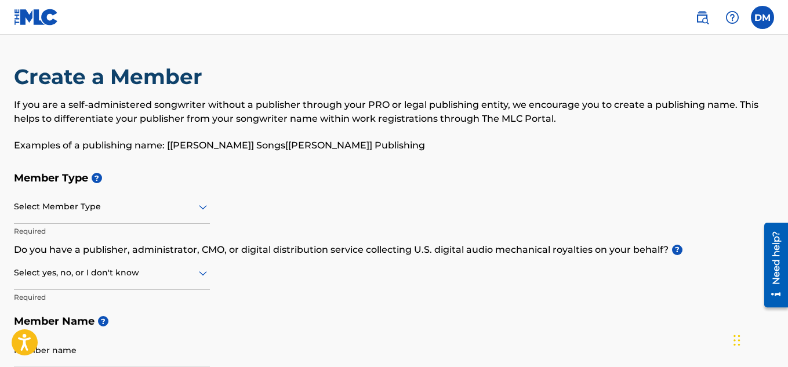
click at [155, 206] on div at bounding box center [112, 206] width 196 height 14
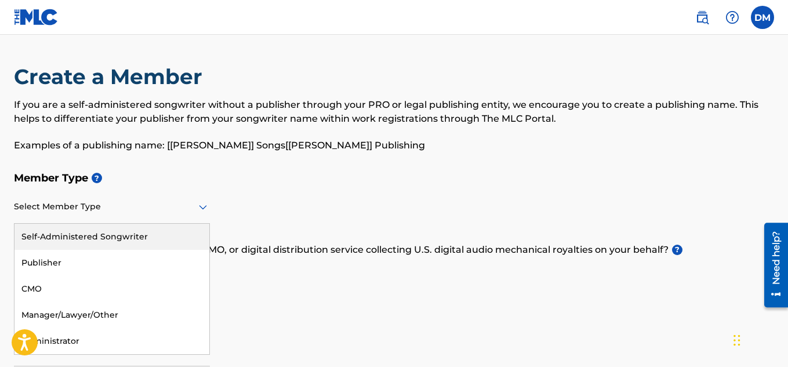
click at [129, 239] on div "Self-Administered Songwriter" at bounding box center [111, 237] width 195 height 26
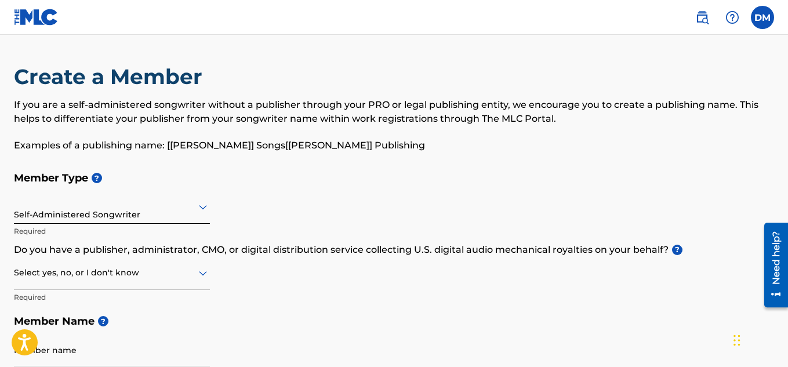
scroll to position [2, 0]
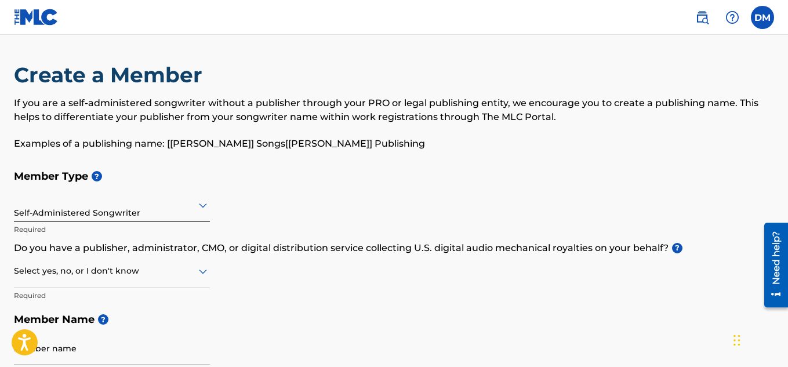
click at [106, 276] on div at bounding box center [112, 271] width 196 height 14
click at [65, 330] on div "No" at bounding box center [111, 327] width 195 height 26
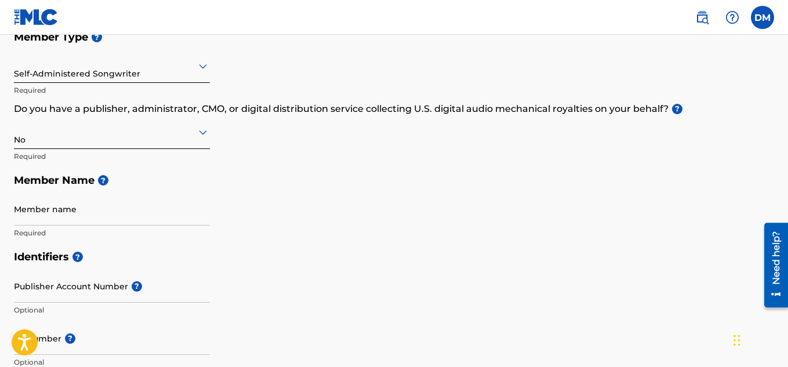
scroll to position [144, 0]
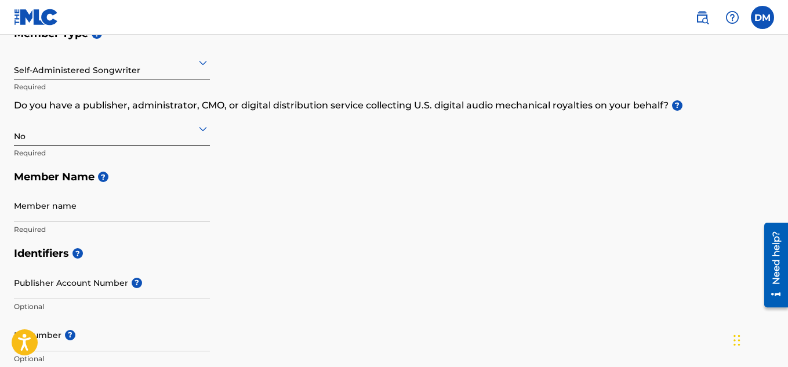
click at [131, 203] on input "Member name" at bounding box center [112, 205] width 196 height 33
type input "[PERSON_NAME]"
type input "[STREET_ADDRESS]"
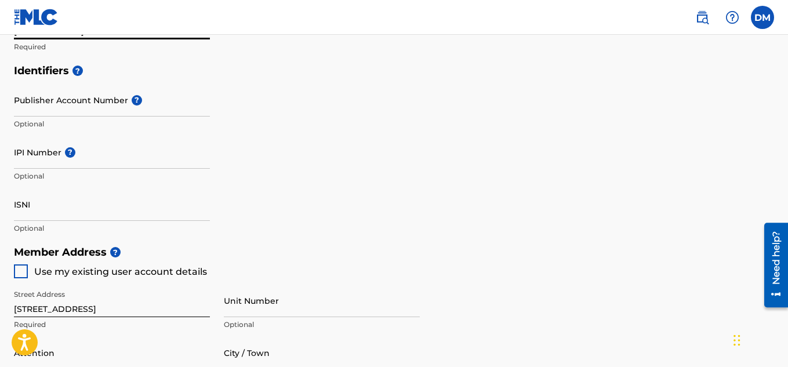
scroll to position [329, 0]
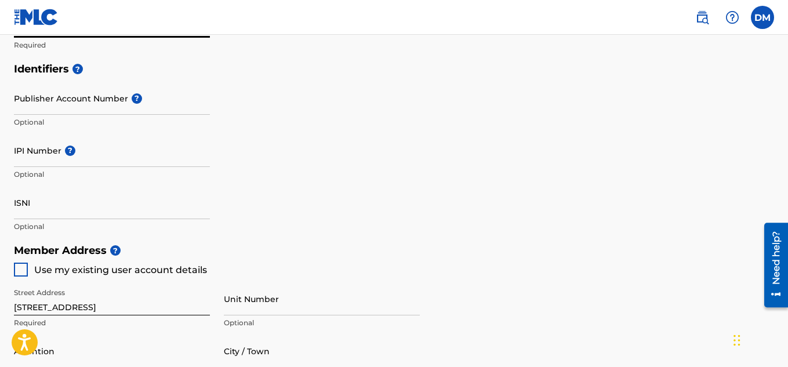
click at [24, 264] on div at bounding box center [21, 270] width 14 height 14
type input "[GEOGRAPHIC_DATA]"
type input "75054"
type input "945"
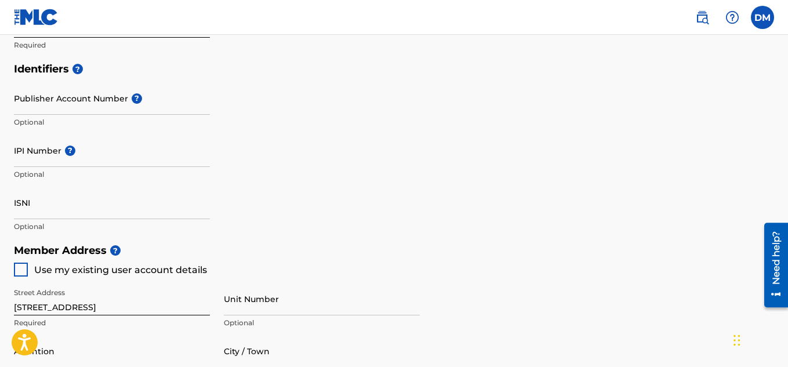
type input "3288771"
type input "[EMAIL_ADDRESS][DOMAIN_NAME]"
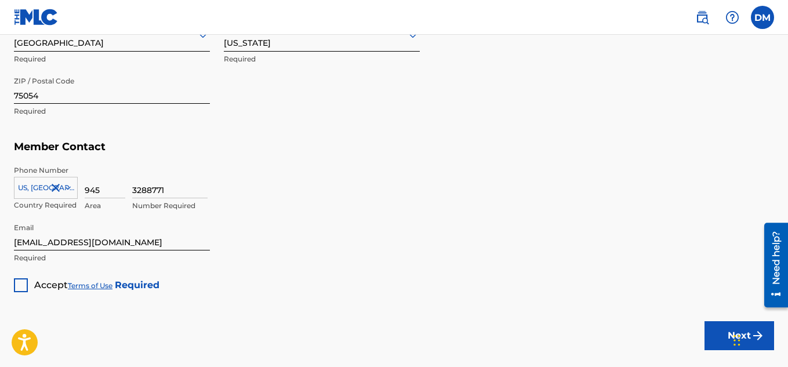
scroll to position [700, 0]
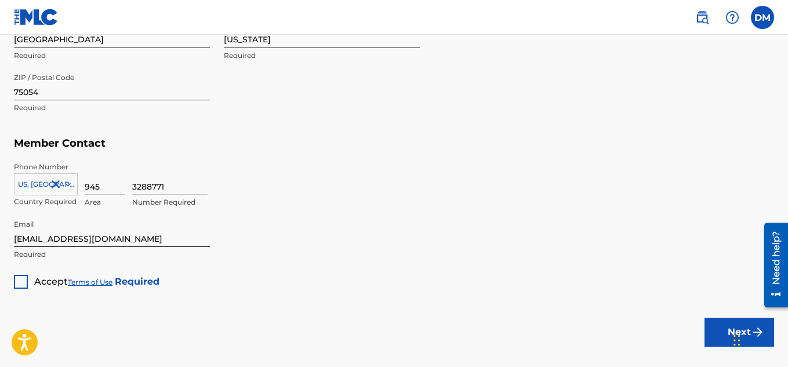
click at [23, 280] on div at bounding box center [21, 282] width 14 height 14
click at [706, 334] on button "Next" at bounding box center [739, 332] width 70 height 29
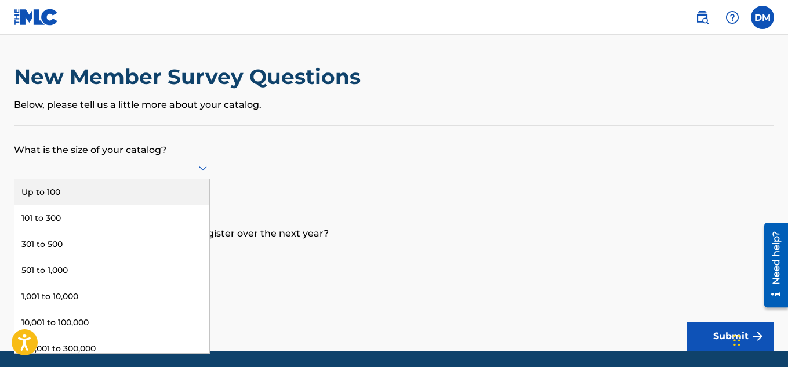
click at [67, 172] on div at bounding box center [112, 168] width 196 height 14
click at [40, 202] on div "Up to 100" at bounding box center [111, 192] width 195 height 26
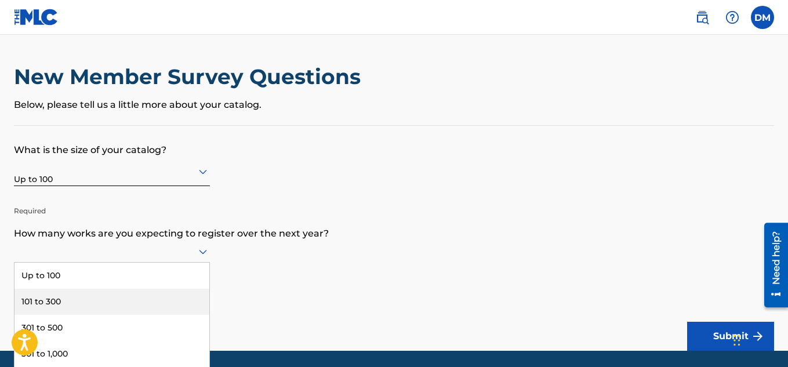
click at [68, 257] on div "9 results available. Use Up and Down to choose options, press Enter to select t…" at bounding box center [112, 251] width 196 height 22
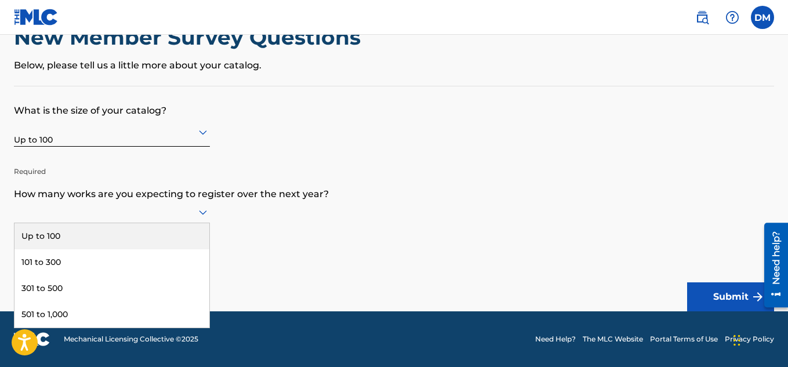
click at [88, 225] on div "Up to 100" at bounding box center [111, 236] width 195 height 26
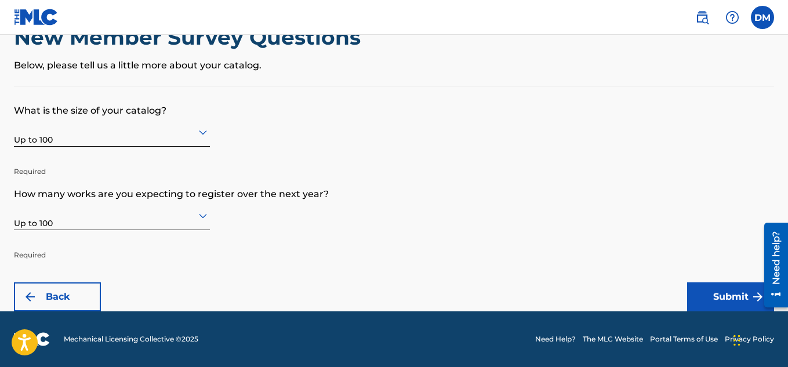
click at [745, 304] on button "Submit" at bounding box center [730, 296] width 87 height 29
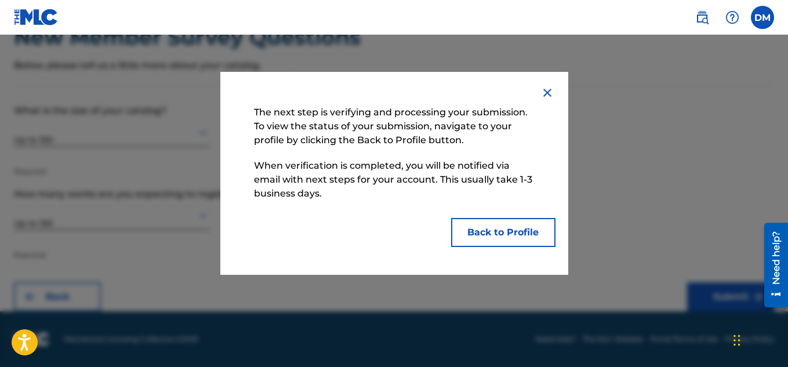
click at [468, 235] on button "Back to Profile" at bounding box center [503, 232] width 104 height 29
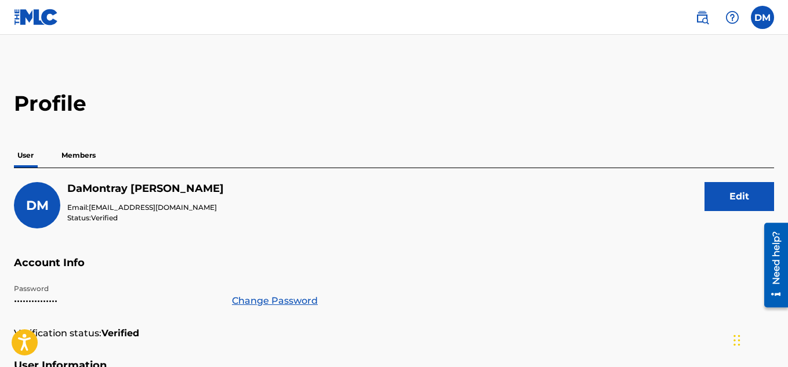
click at [78, 155] on p "Members" at bounding box center [78, 155] width 41 height 24
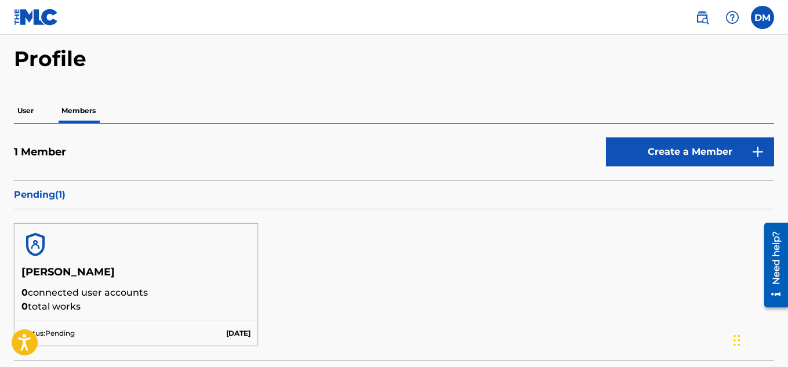
scroll to position [43, 0]
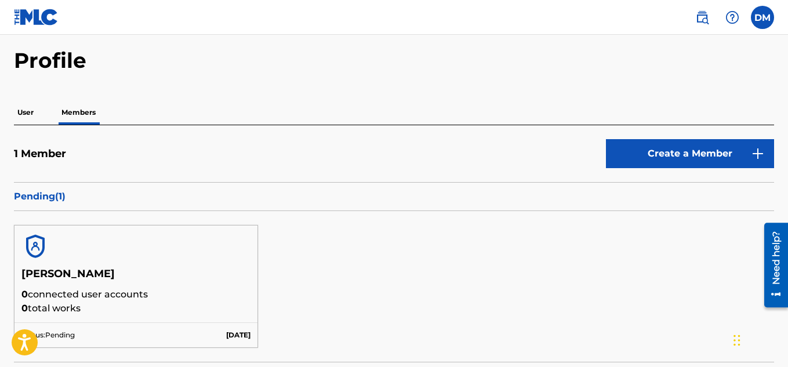
click at [53, 19] on img at bounding box center [36, 17] width 45 height 17
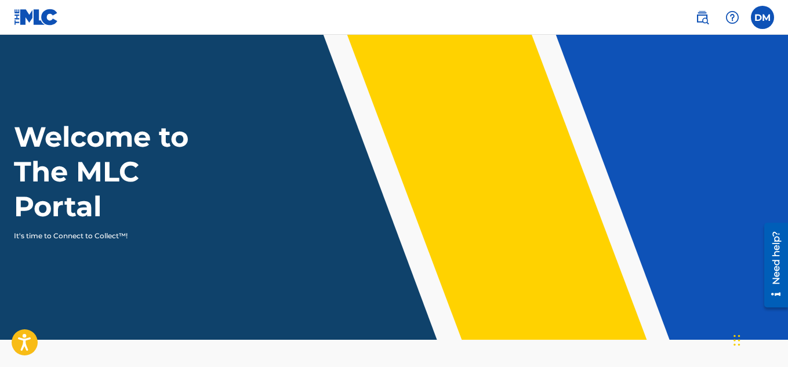
click at [705, 14] on img at bounding box center [702, 17] width 14 height 14
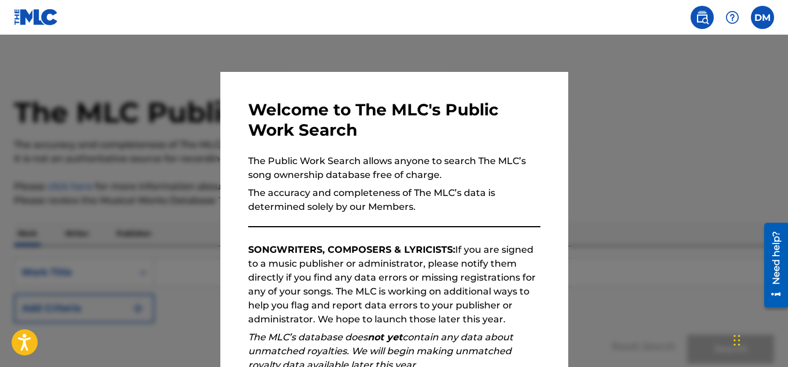
scroll to position [163, 0]
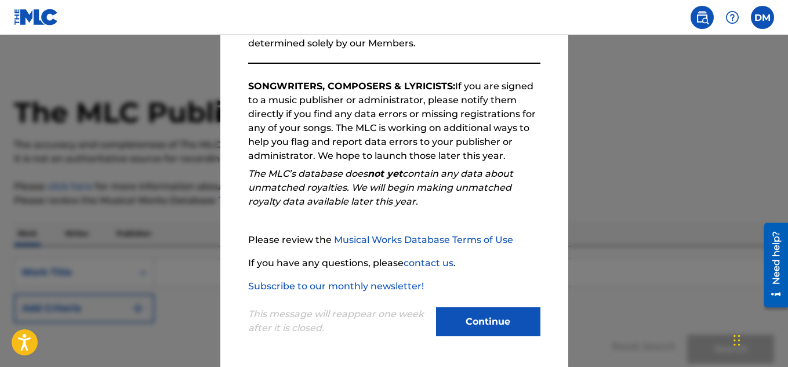
click at [490, 331] on button "Continue" at bounding box center [488, 321] width 104 height 29
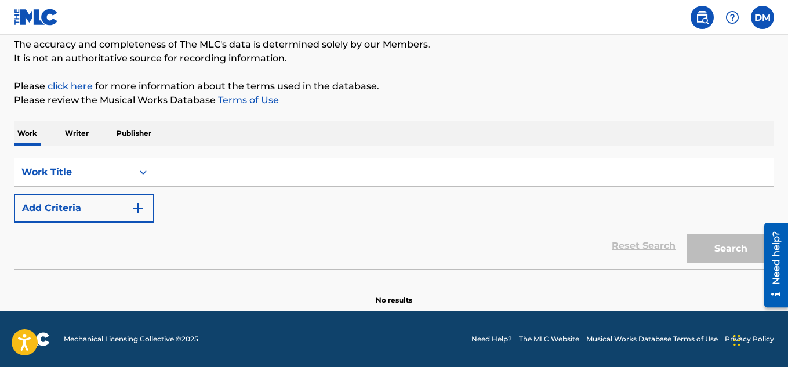
scroll to position [69, 0]
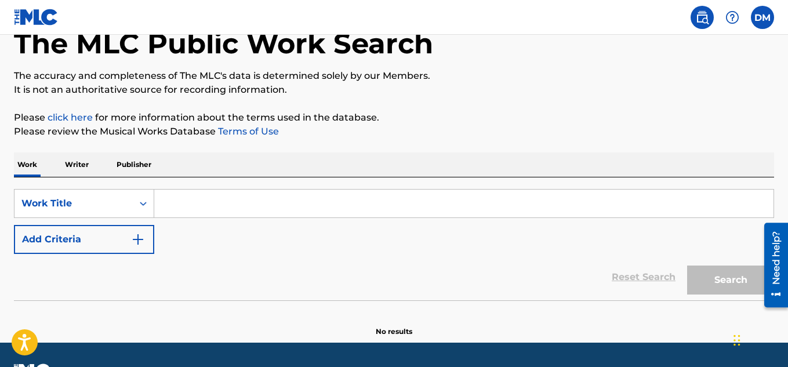
click at [78, 168] on p "Writer" at bounding box center [76, 164] width 31 height 24
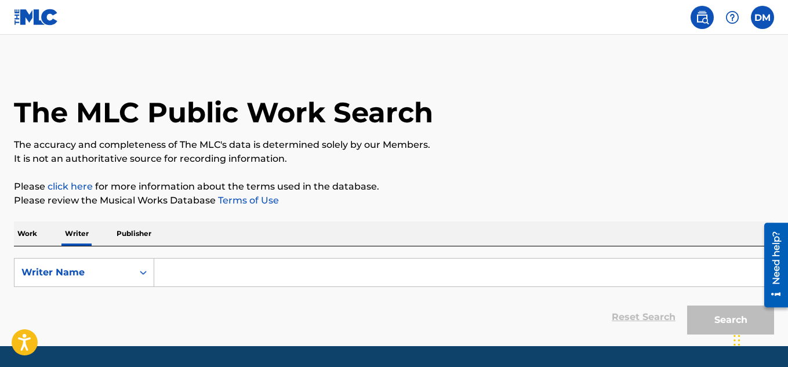
click at [27, 232] on p "Work" at bounding box center [27, 233] width 27 height 24
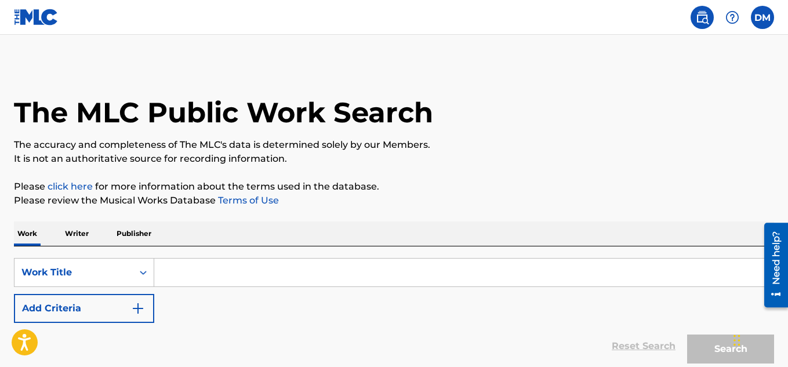
click at [78, 240] on p "Writer" at bounding box center [76, 233] width 31 height 24
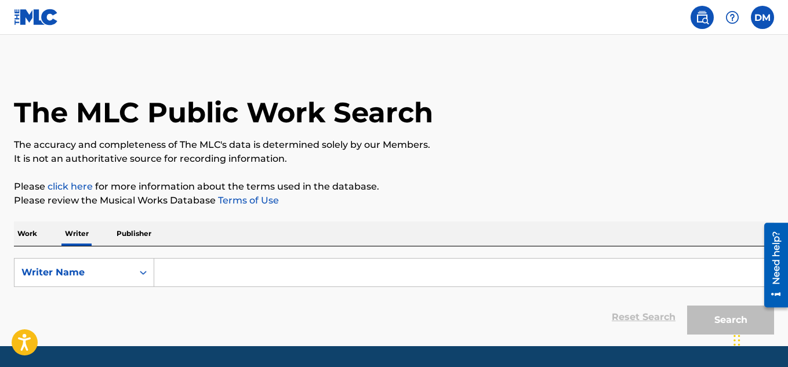
click at [163, 271] on input "Search Form" at bounding box center [463, 272] width 619 height 28
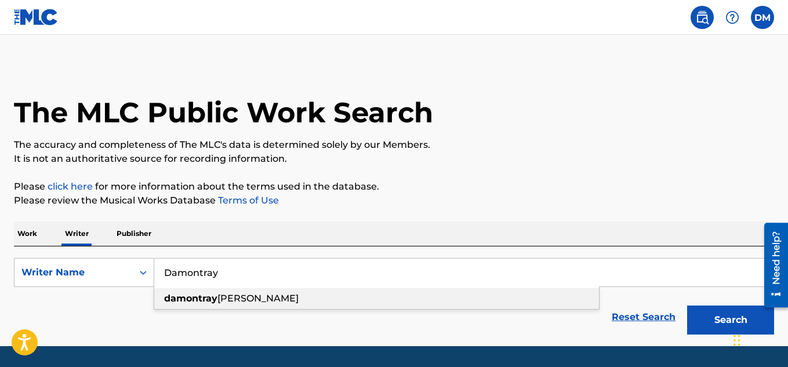
click at [207, 299] on strong "damontray" at bounding box center [190, 298] width 53 height 11
type input "[PERSON_NAME]"
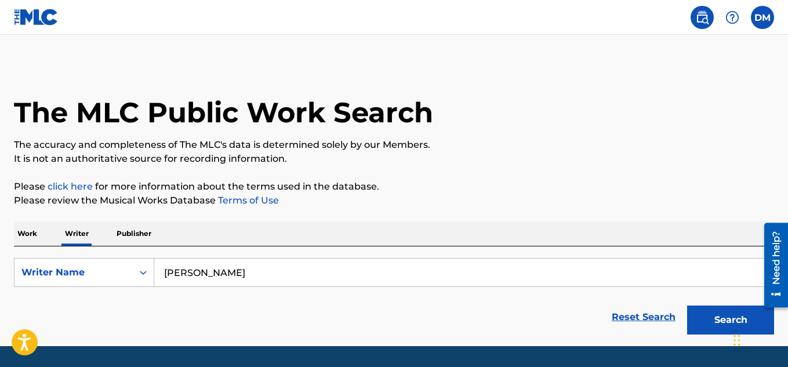
click at [702, 319] on button "Search" at bounding box center [730, 319] width 87 height 29
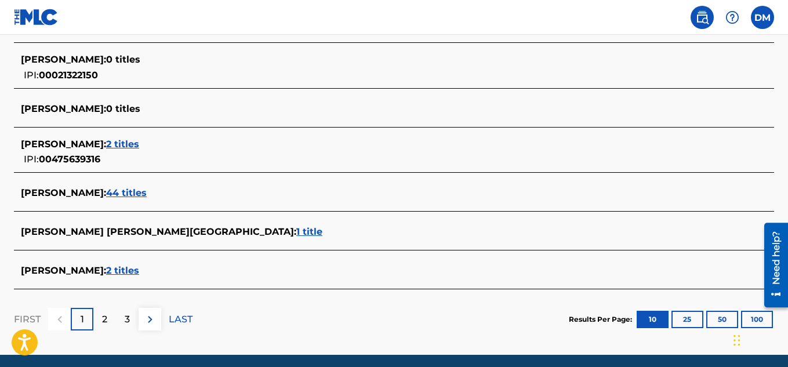
scroll to position [473, 0]
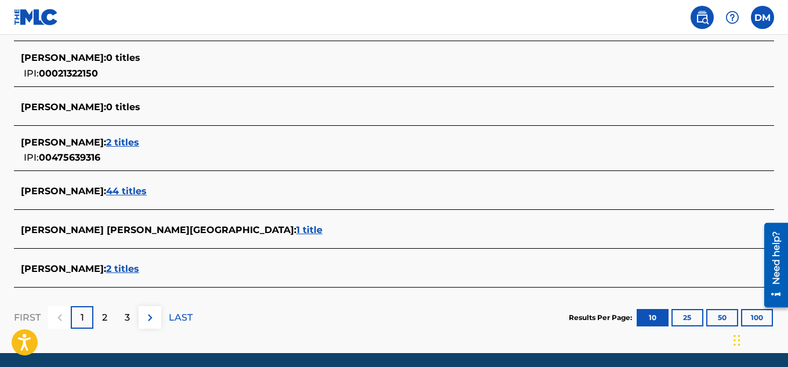
click at [139, 267] on span "2 titles" at bounding box center [122, 268] width 33 height 11
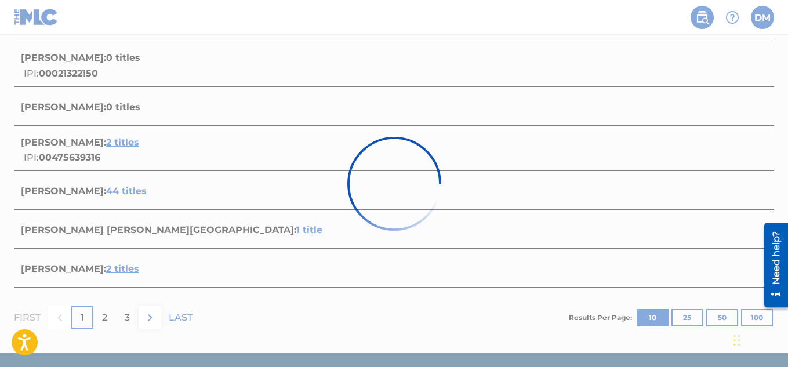
scroll to position [319, 0]
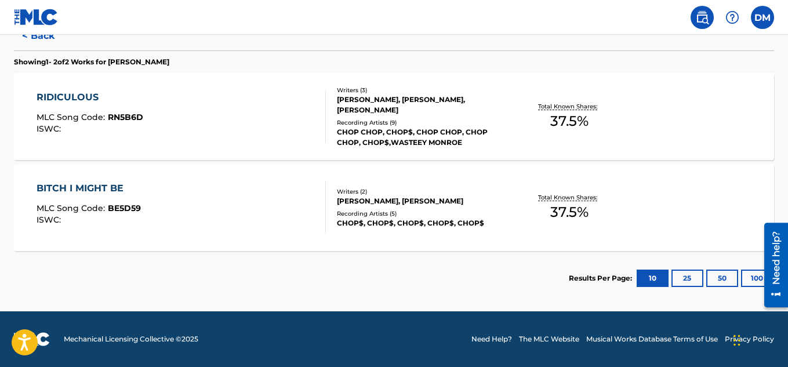
click at [80, 96] on div "RIDICULOUS" at bounding box center [90, 97] width 107 height 14
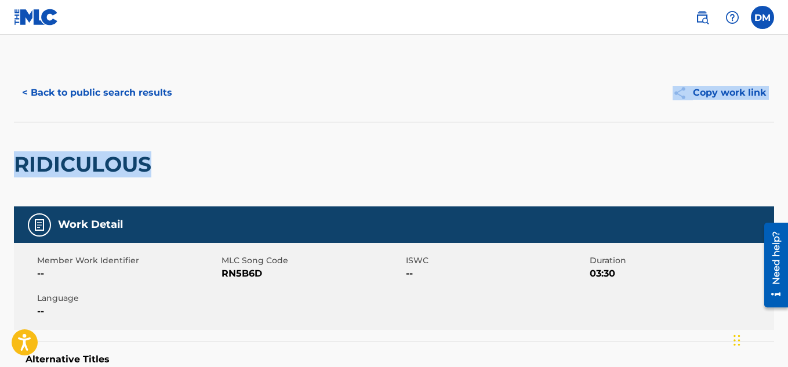
drag, startPoint x: 785, startPoint y: 78, endPoint x: 791, endPoint y: 141, distance: 64.0
click at [787, 141] on html "Accessibility Screen-Reader Guide, Feedback, and Issue Reporting | New window D…" at bounding box center [394, 183] width 788 height 367
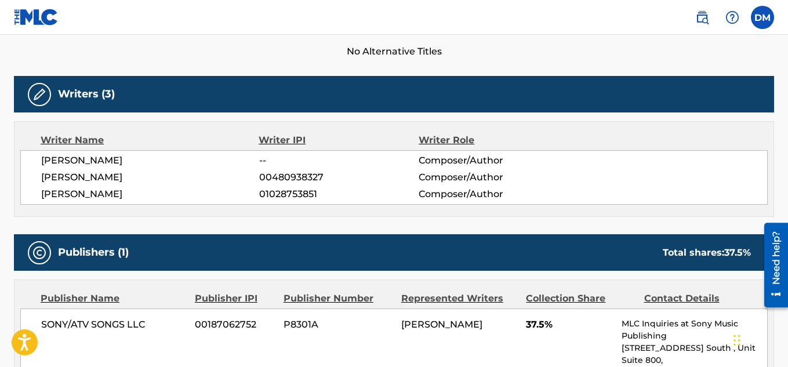
scroll to position [327, 0]
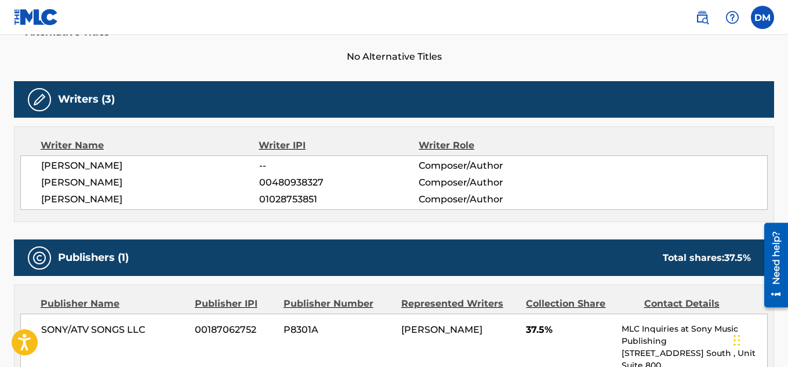
click at [759, 19] on label at bounding box center [761, 17] width 23 height 23
click at [762, 17] on input "[PERSON_NAME] [EMAIL_ADDRESS][DOMAIN_NAME] Notification Preferences Profile Log…" at bounding box center [762, 17] width 0 height 0
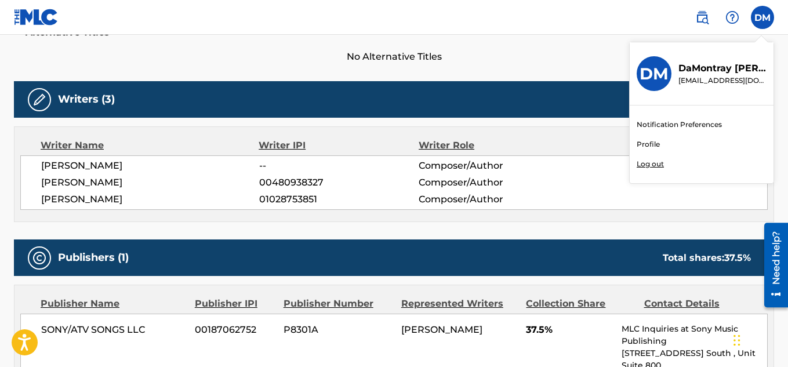
click at [648, 145] on link "Profile" at bounding box center [647, 144] width 23 height 10
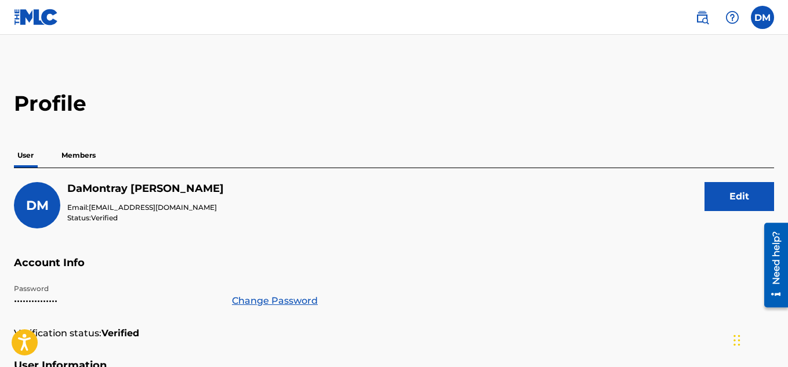
click at [691, 17] on link at bounding box center [701, 17] width 23 height 23
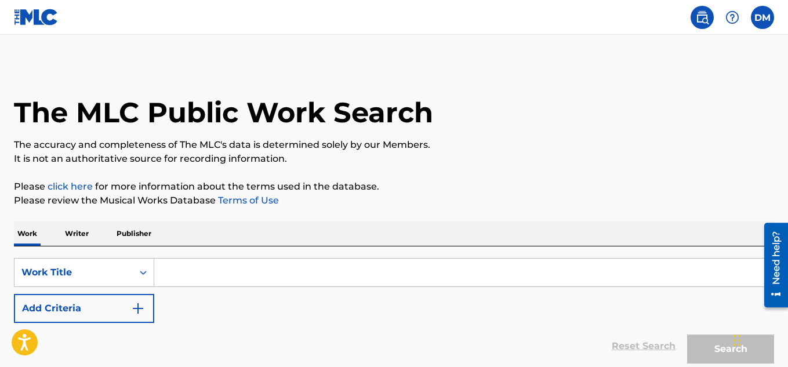
click at [195, 184] on p "Please click here for more information about the terms used in the database." at bounding box center [394, 187] width 760 height 14
click at [37, 36] on main "The MLC Public Work Search The accuracy and completeness of The MLC's data is d…" at bounding box center [394, 223] width 788 height 377
click at [39, 20] on img at bounding box center [36, 17] width 45 height 17
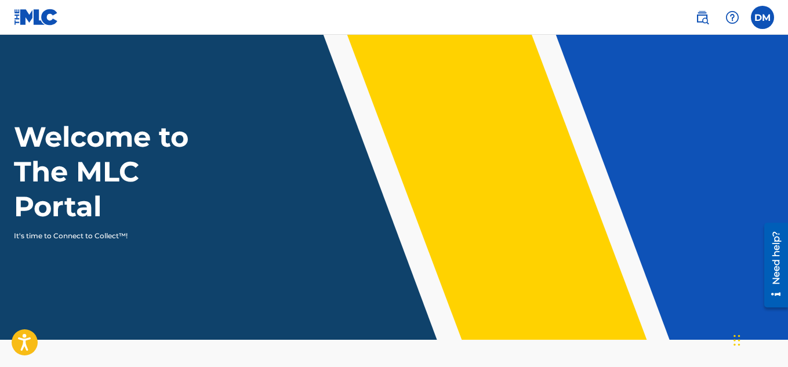
click at [702, 24] on link at bounding box center [701, 17] width 23 height 23
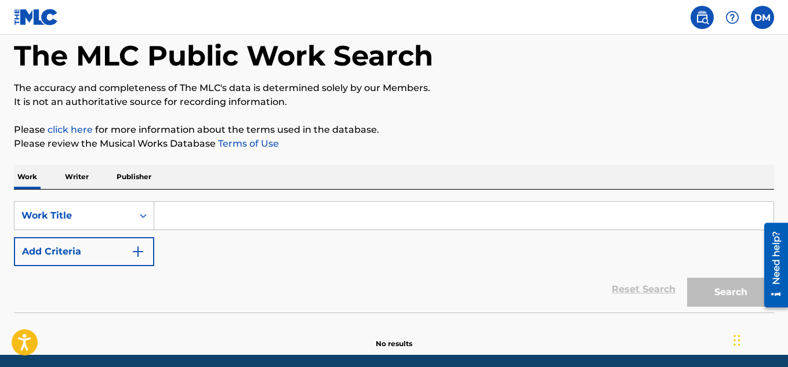
scroll to position [56, 0]
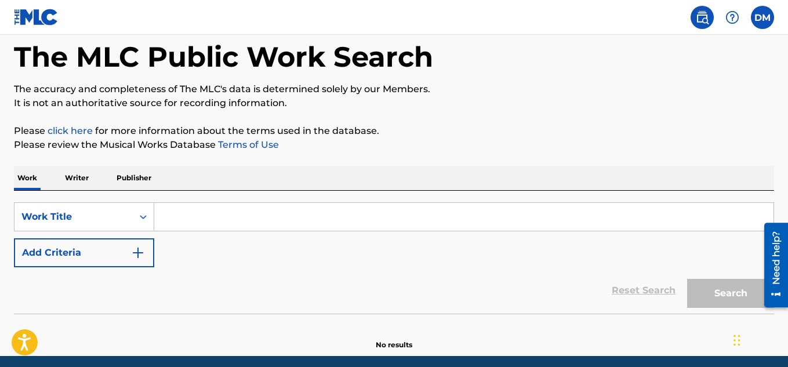
click at [91, 124] on p "Please click here for more information about the terms used in the database." at bounding box center [394, 131] width 760 height 14
click at [709, 19] on link at bounding box center [701, 17] width 23 height 23
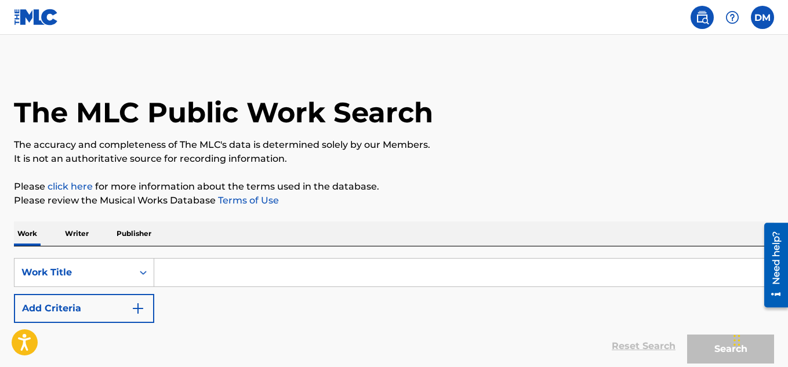
scroll to position [100, 0]
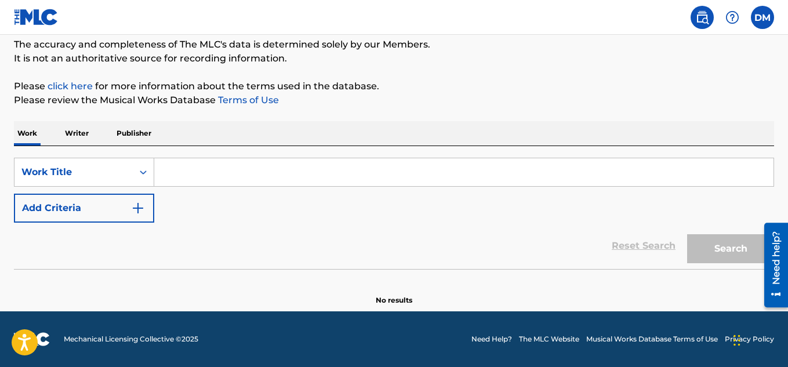
click at [699, 13] on img at bounding box center [702, 17] width 14 height 14
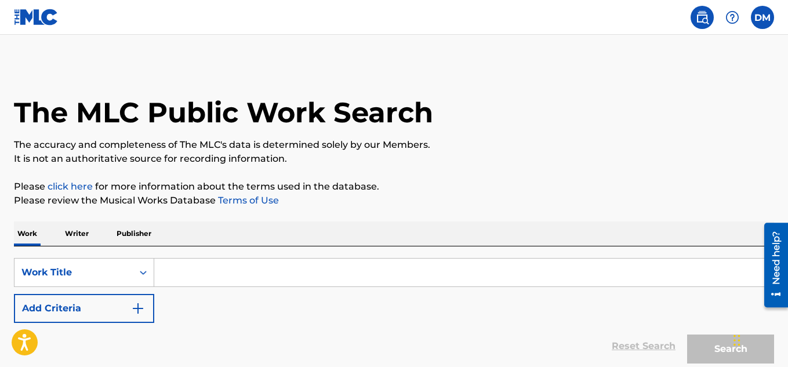
scroll to position [2, 0]
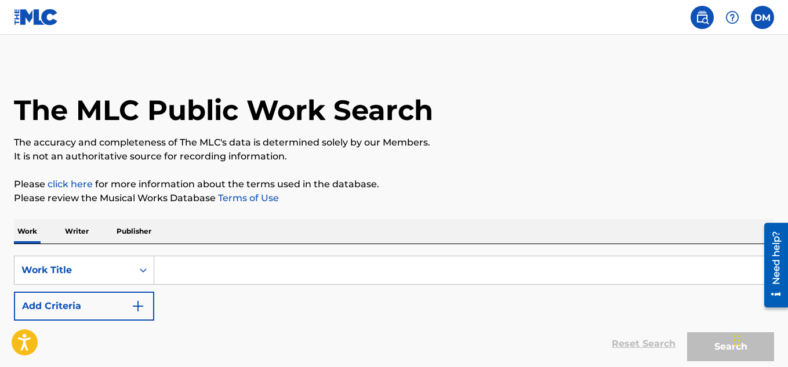
click at [765, 17] on label at bounding box center [761, 17] width 23 height 23
click at [762, 17] on input "[PERSON_NAME] [EMAIL_ADDRESS][DOMAIN_NAME] Notification Preferences Profile Log…" at bounding box center [762, 17] width 0 height 0
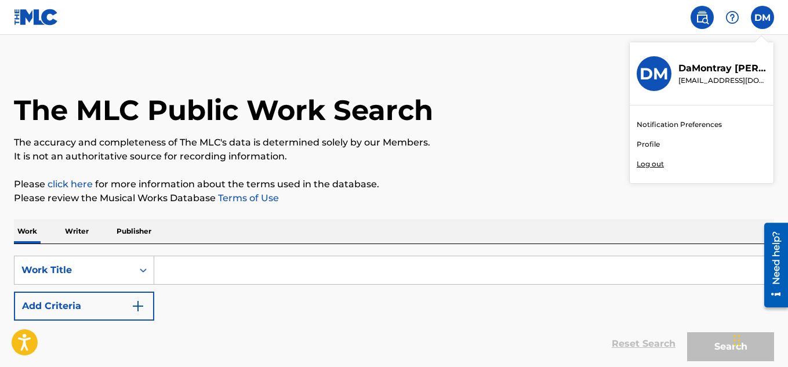
click at [647, 86] on div "DM" at bounding box center [653, 73] width 35 height 35
click at [762, 17] on input "[PERSON_NAME] [EMAIL_ADDRESS][DOMAIN_NAME] Notification Preferences Profile Log…" at bounding box center [762, 17] width 0 height 0
